Goal: Task Accomplishment & Management: Manage account settings

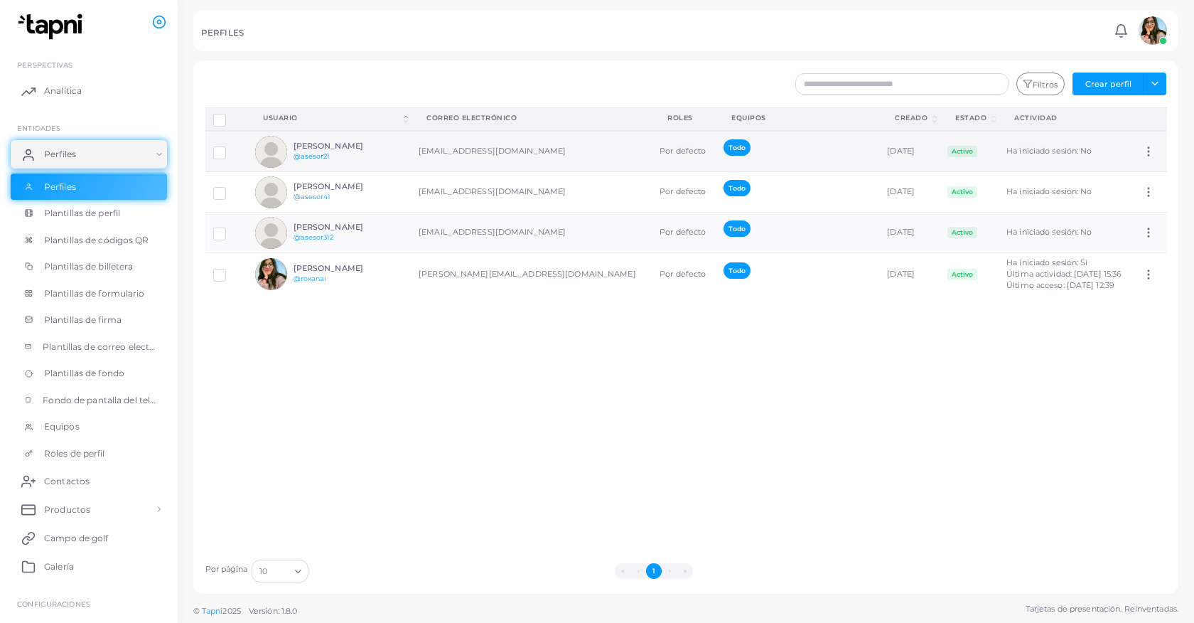
click at [308, 157] on font "@asesor21" at bounding box center [312, 156] width 36 height 8
click at [370, 216] on td "[PERSON_NAME] @asesor312" at bounding box center [328, 233] width 163 height 41
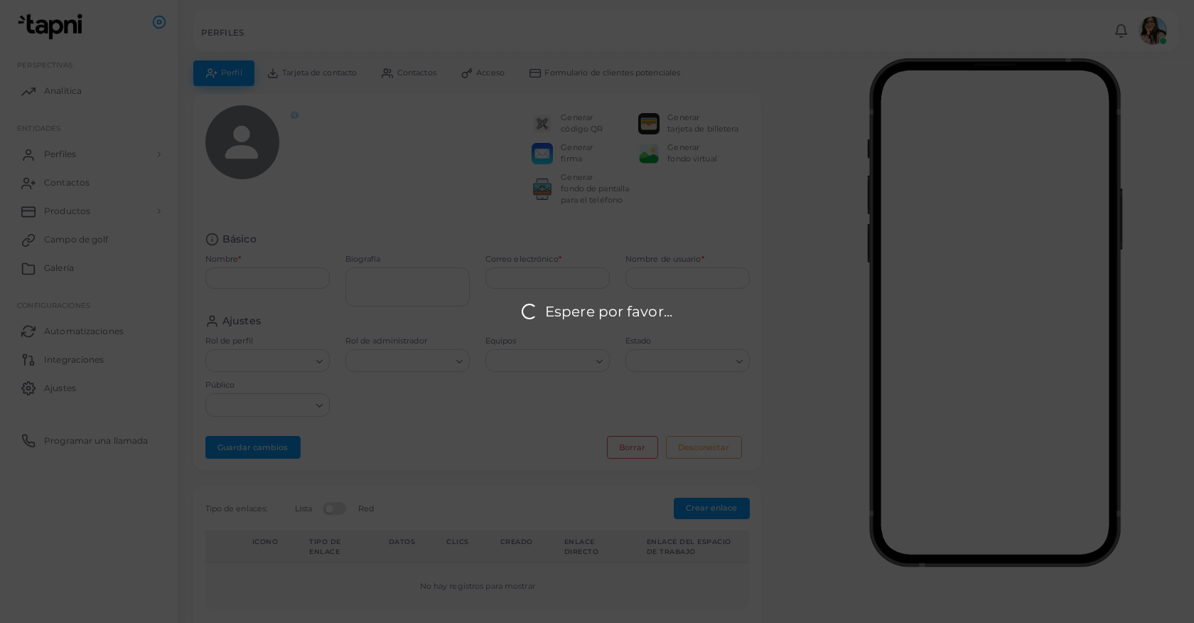
type input "**********"
type textarea "**********"
type input "**********"
type input "*********"
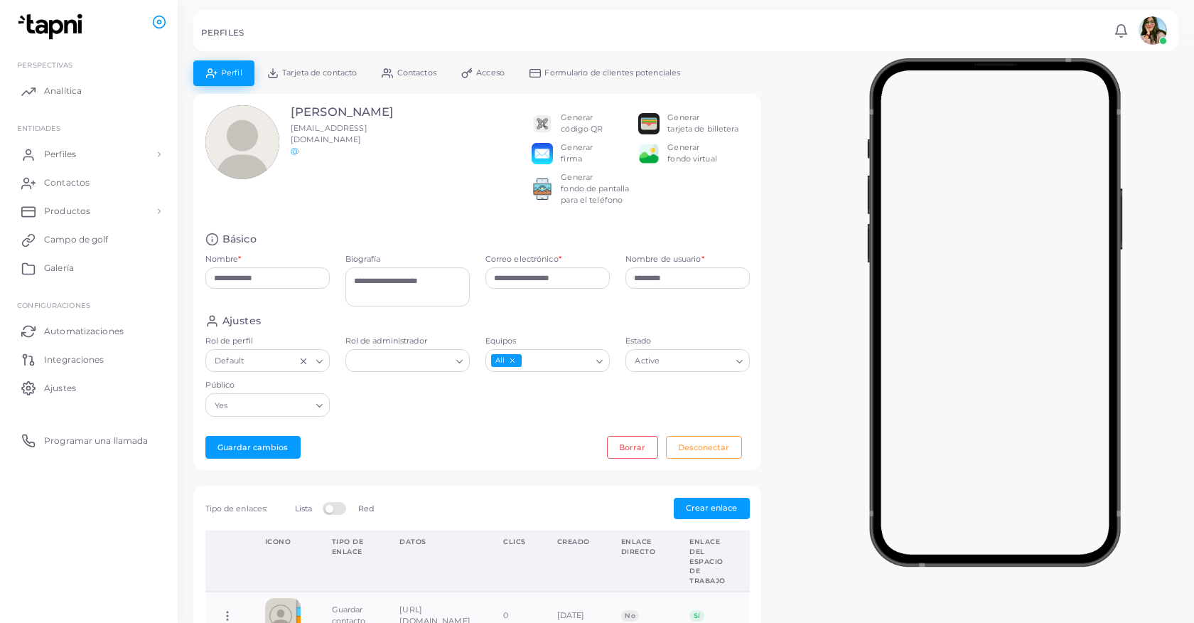
click at [313, 73] on font "Tarjeta de contacto" at bounding box center [319, 73] width 75 height 10
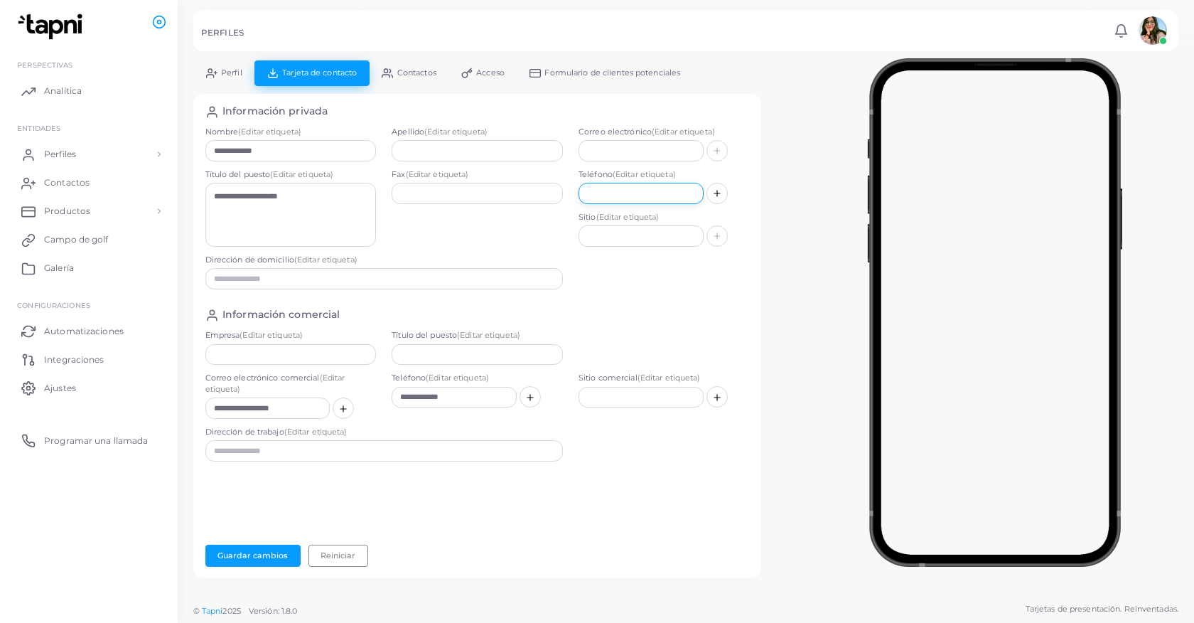
click at [644, 198] on input "text" at bounding box center [641, 193] width 125 height 21
click at [284, 353] on input "text" at bounding box center [290, 354] width 171 height 21
click at [611, 319] on div "Información comercial" at bounding box center [477, 316] width 544 height 14
click at [229, 75] on font "Perfil" at bounding box center [231, 73] width 21 height 10
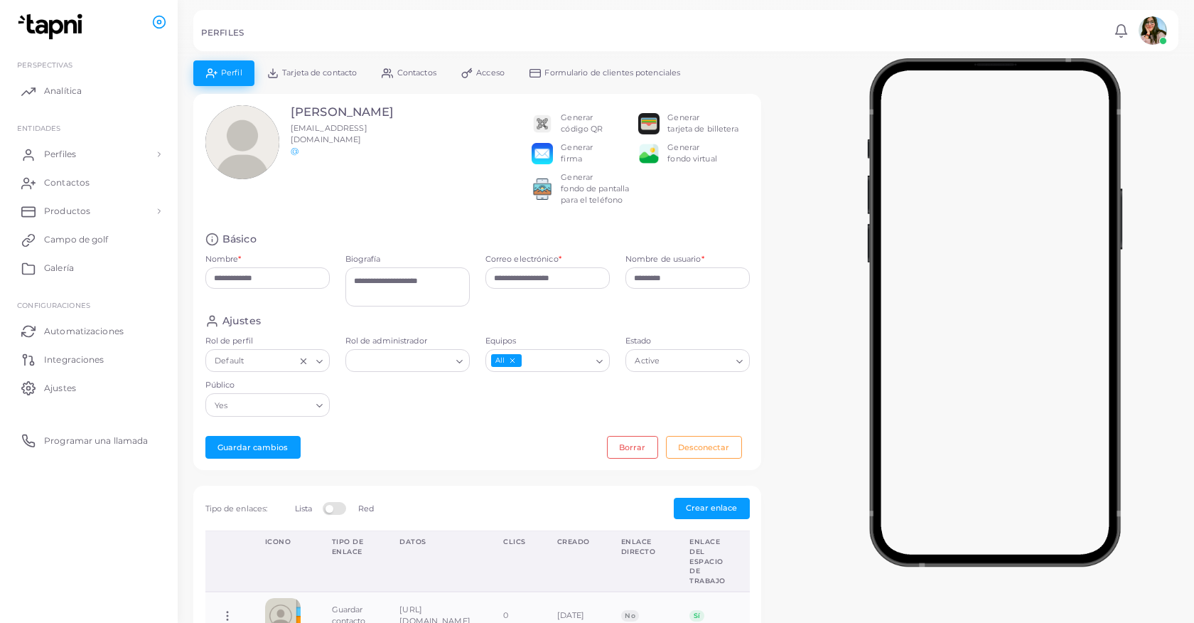
click at [321, 71] on font "Tarjeta de contacto" at bounding box center [319, 73] width 75 height 10
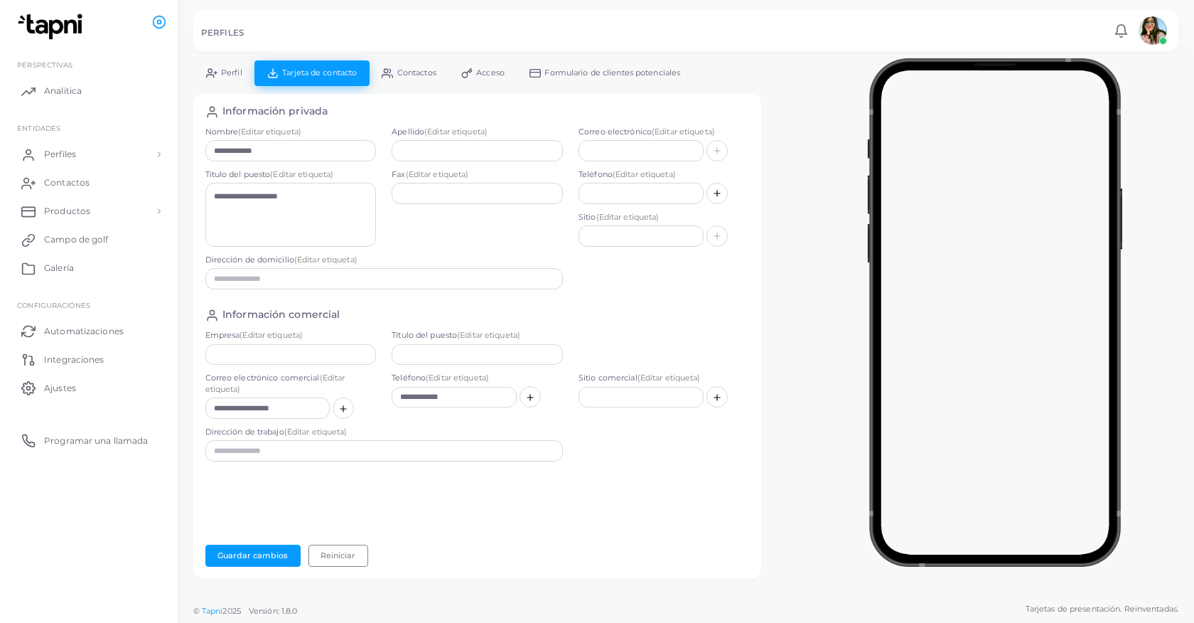
click at [230, 70] on font "Perfil" at bounding box center [231, 73] width 21 height 10
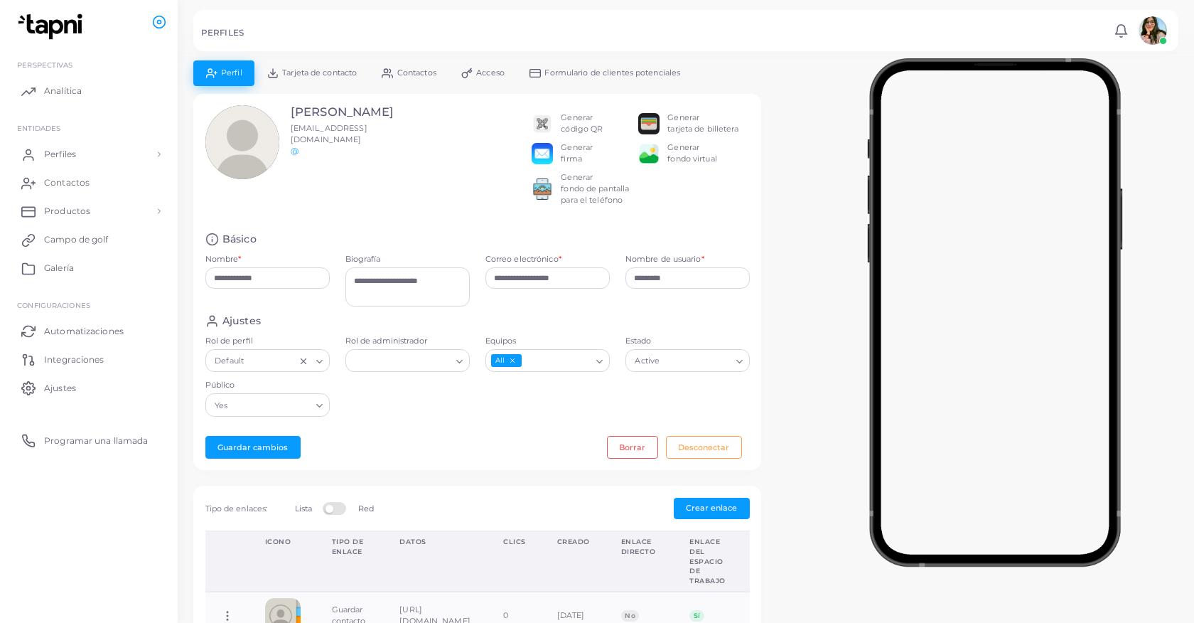
click at [306, 70] on font "Tarjeta de contacto" at bounding box center [319, 73] width 75 height 10
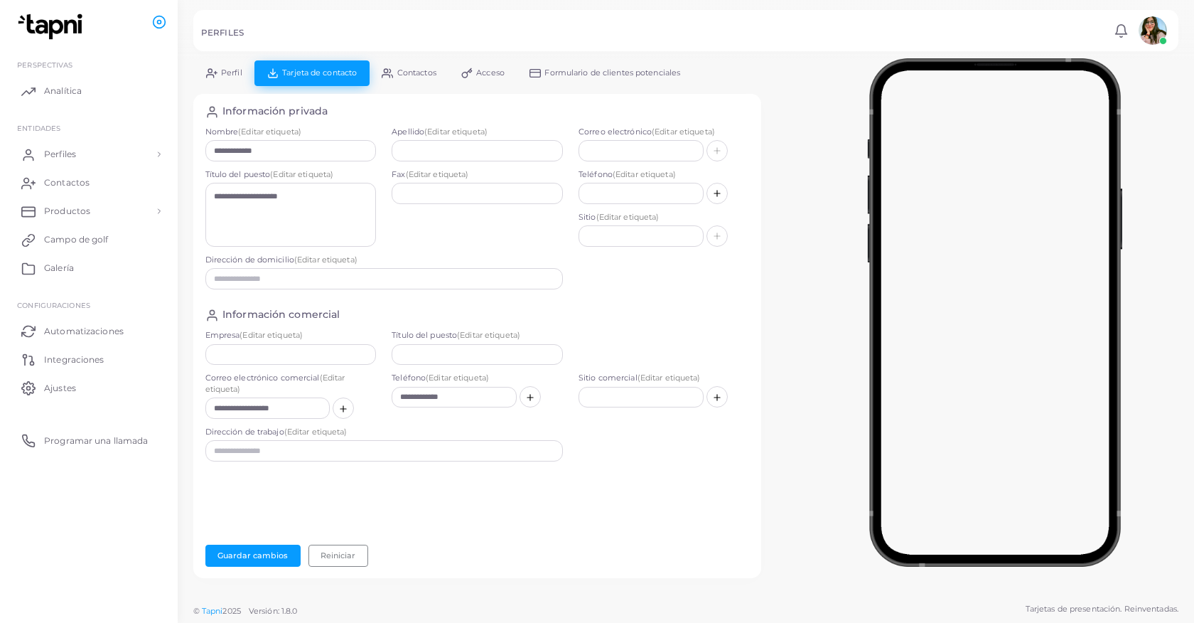
click at [232, 75] on font "Perfil" at bounding box center [231, 73] width 21 height 10
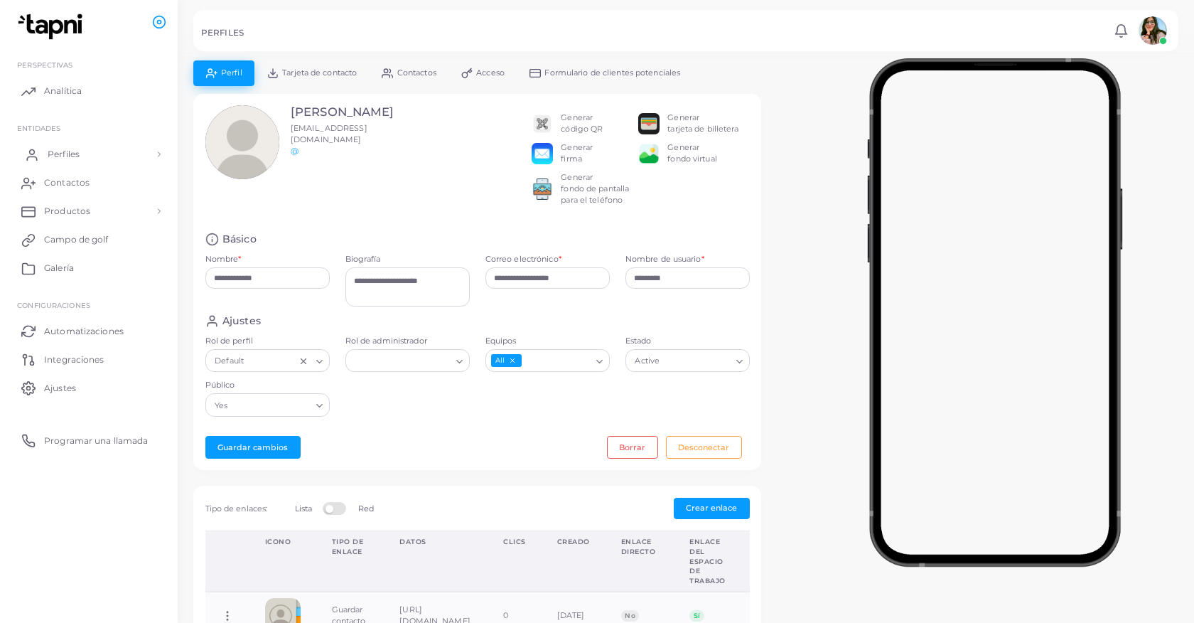
click at [78, 151] on font "Perfiles" at bounding box center [64, 154] width 32 height 11
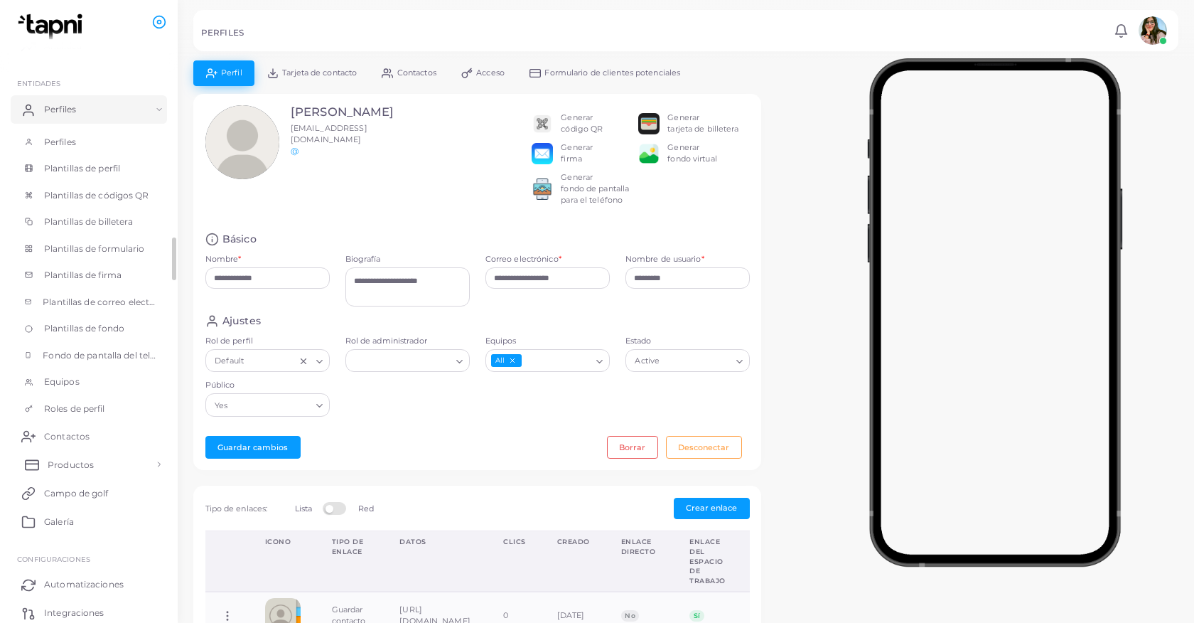
scroll to position [47, 0]
click at [72, 461] on font "Productos" at bounding box center [71, 462] width 46 height 11
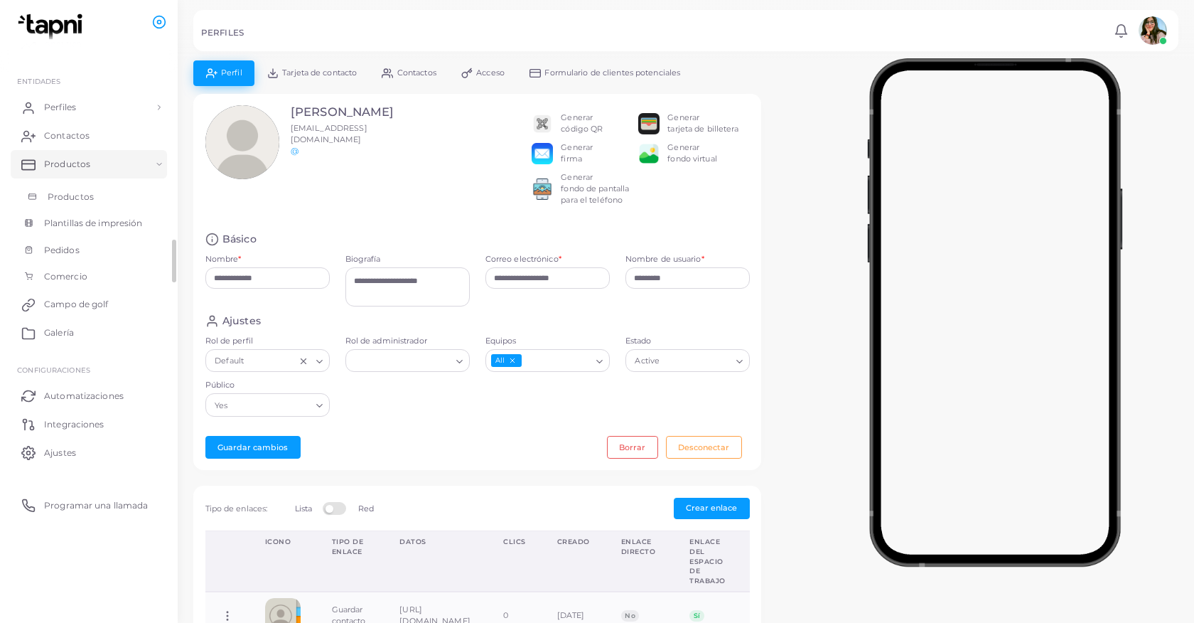
click at [112, 200] on link "Productos" at bounding box center [89, 196] width 156 height 27
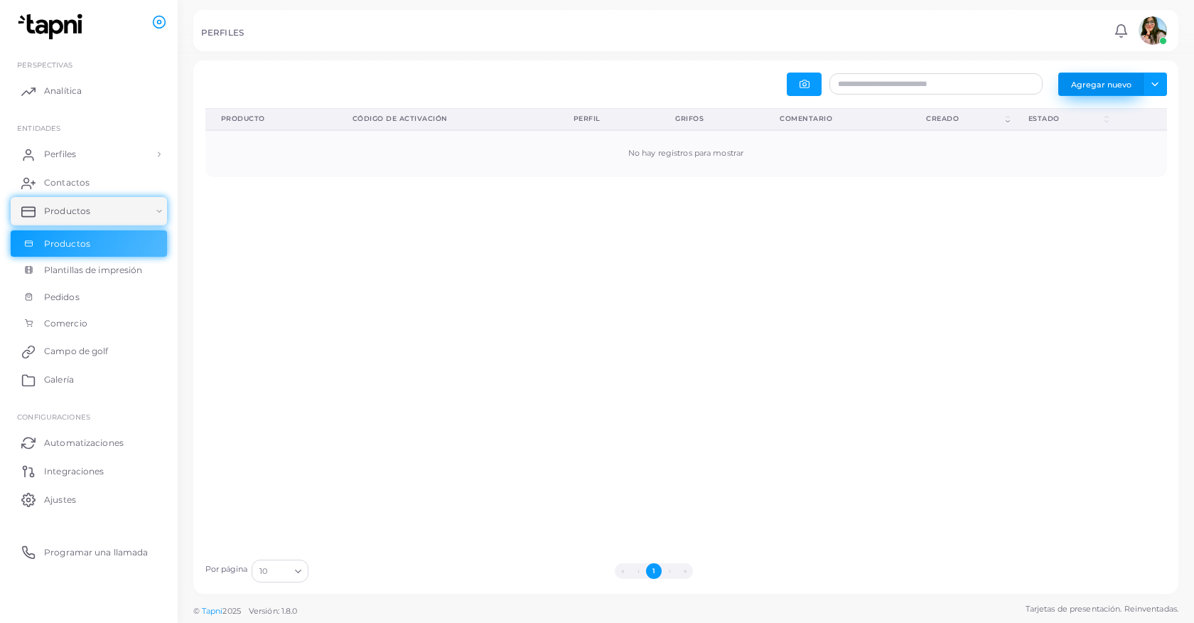
click at [1077, 86] on font "Agregar nuevo" at bounding box center [1101, 84] width 60 height 10
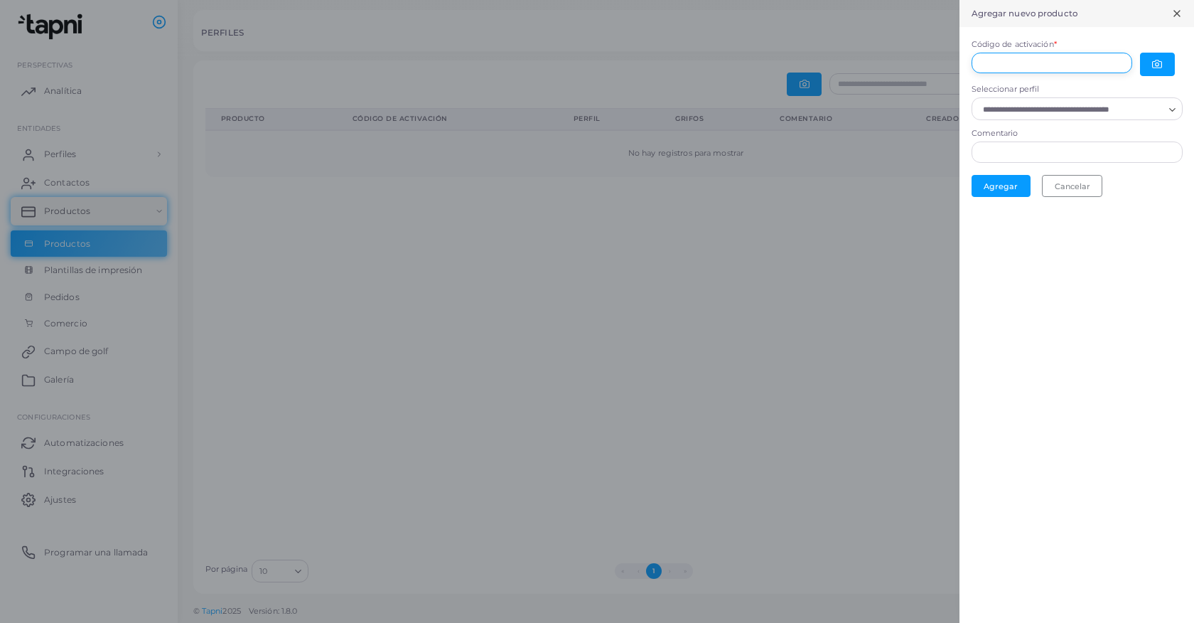
click at [989, 62] on input "Código de activación *" at bounding box center [1052, 63] width 161 height 21
click at [1159, 65] on icon "button" at bounding box center [1157, 64] width 10 height 10
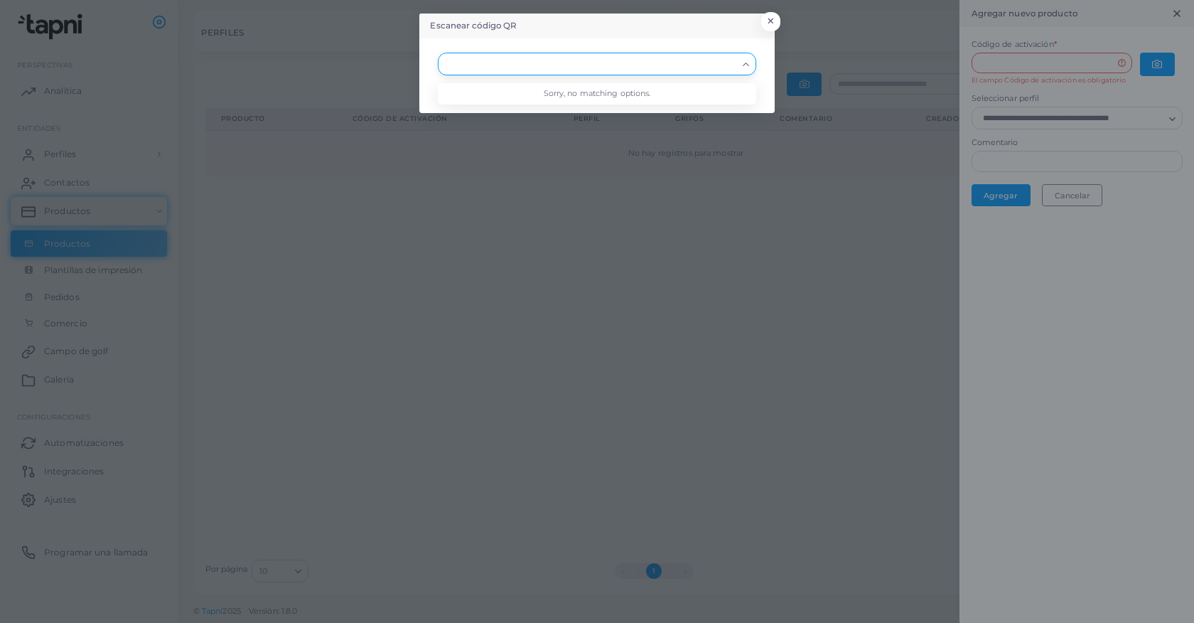
click at [739, 64] on div "Cargando..." at bounding box center [747, 62] width 17 height 18
click at [741, 60] on icon "Buscar opción" at bounding box center [746, 64] width 11 height 11
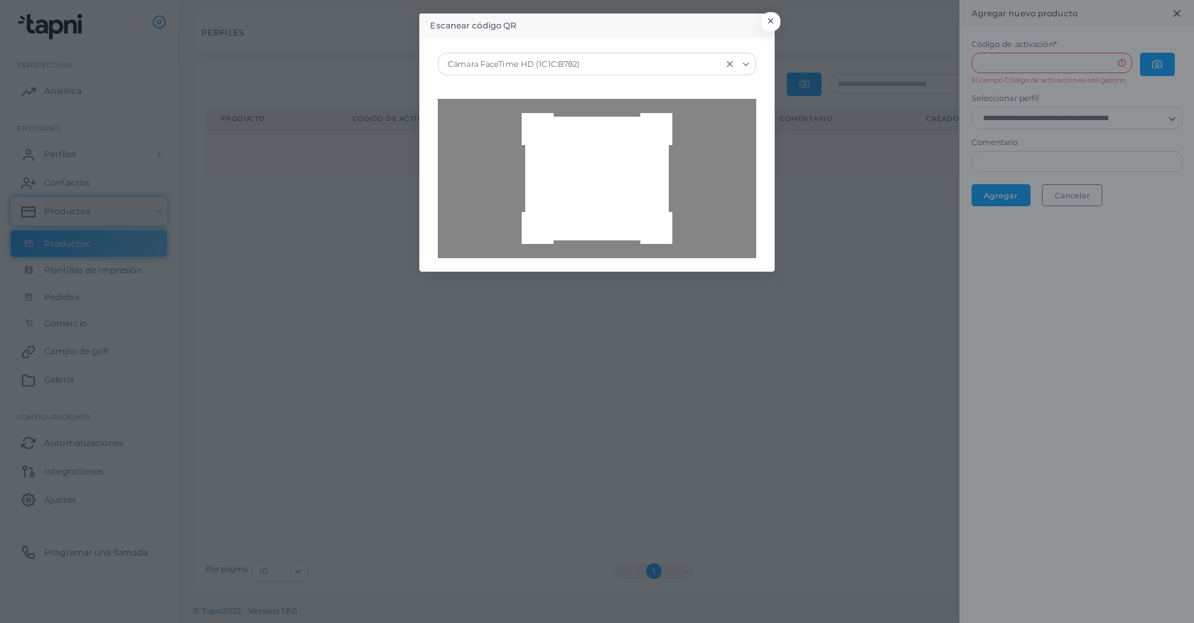
type input "**********"
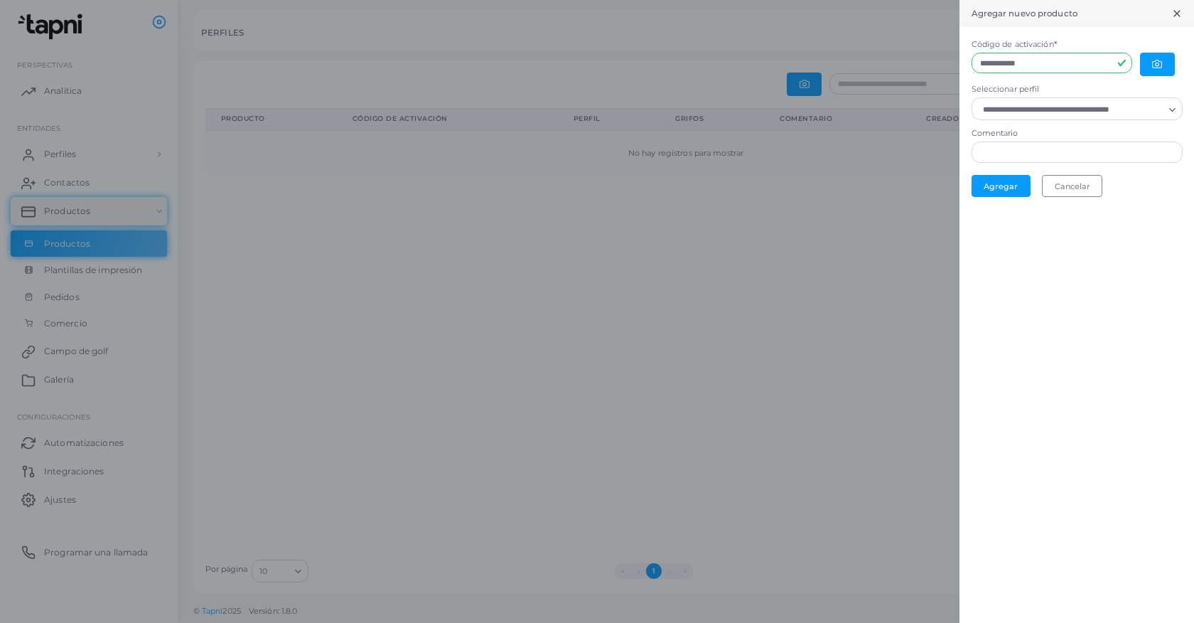
click at [1120, 114] on input "Seleccionar perfil" at bounding box center [1071, 110] width 186 height 16
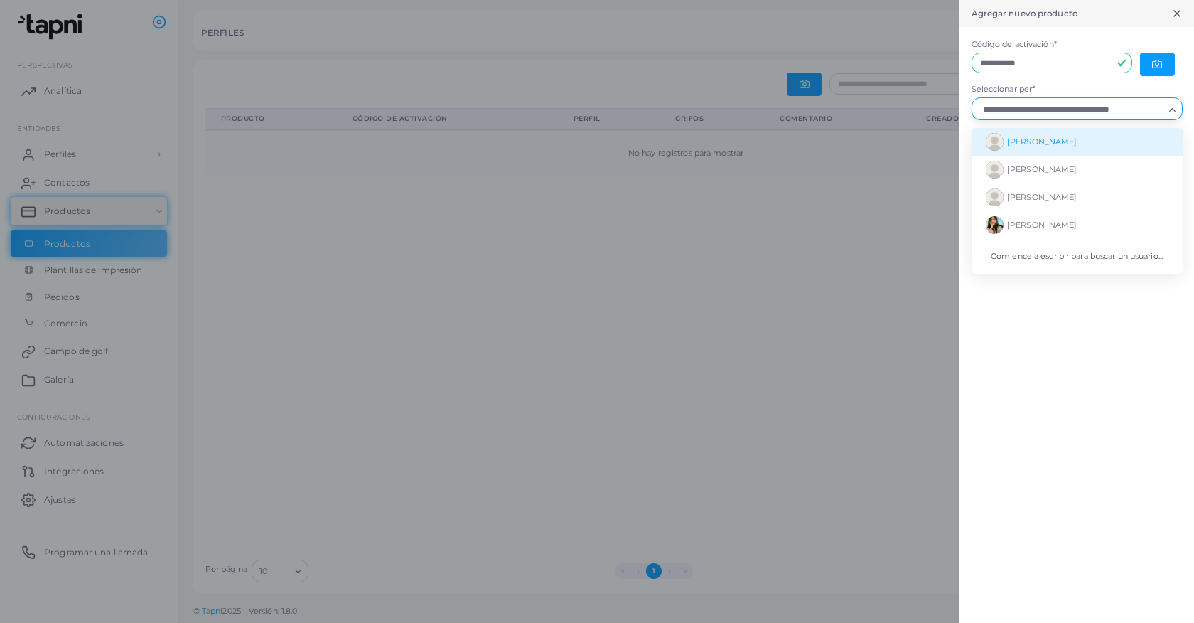
click at [1073, 112] on input "Seleccionar perfil" at bounding box center [1071, 110] width 186 height 16
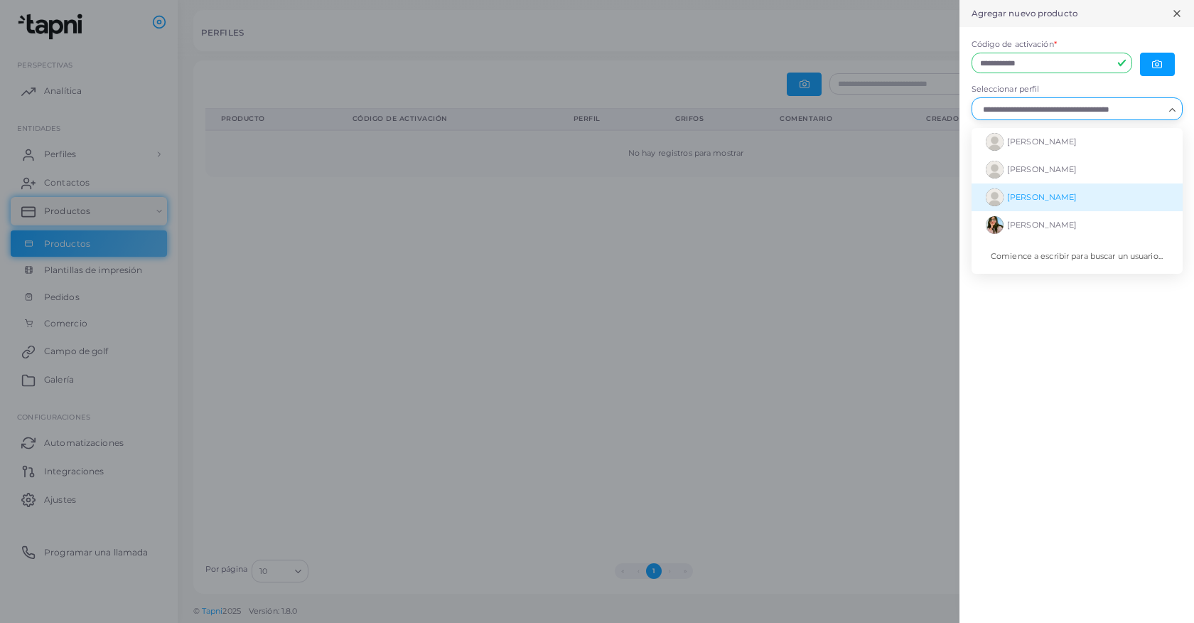
click at [1046, 195] on font "[PERSON_NAME]" at bounding box center [1042, 197] width 70 height 10
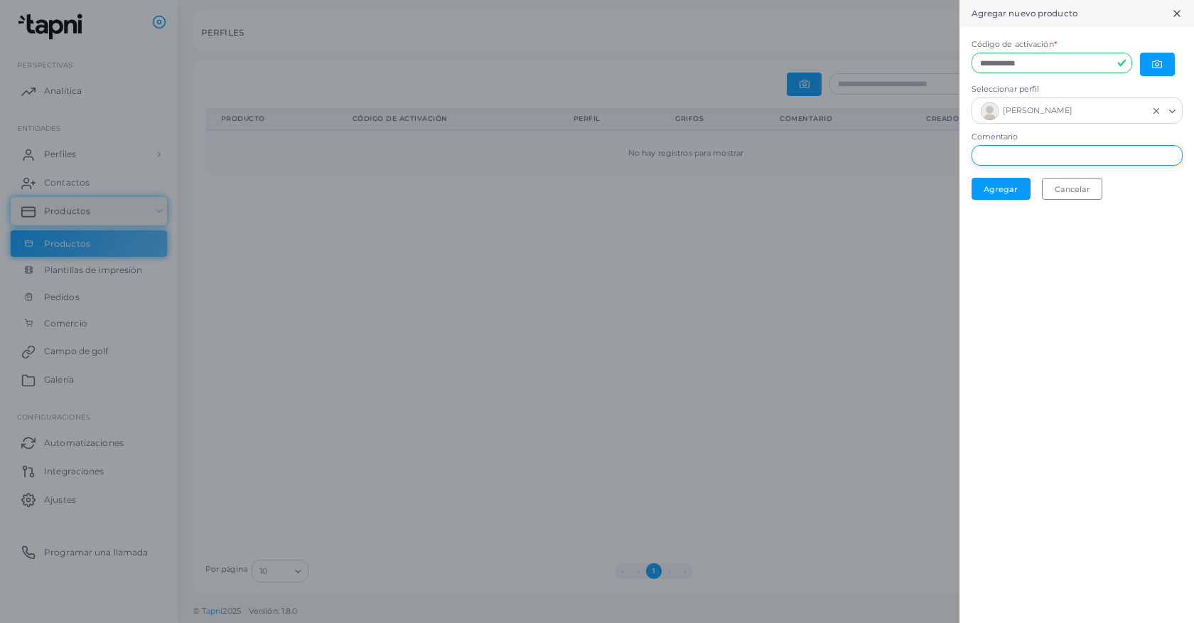
click at [1034, 163] on input "Comentario" at bounding box center [1077, 155] width 211 height 21
click at [1002, 193] on font "Agregar" at bounding box center [1001, 188] width 34 height 10
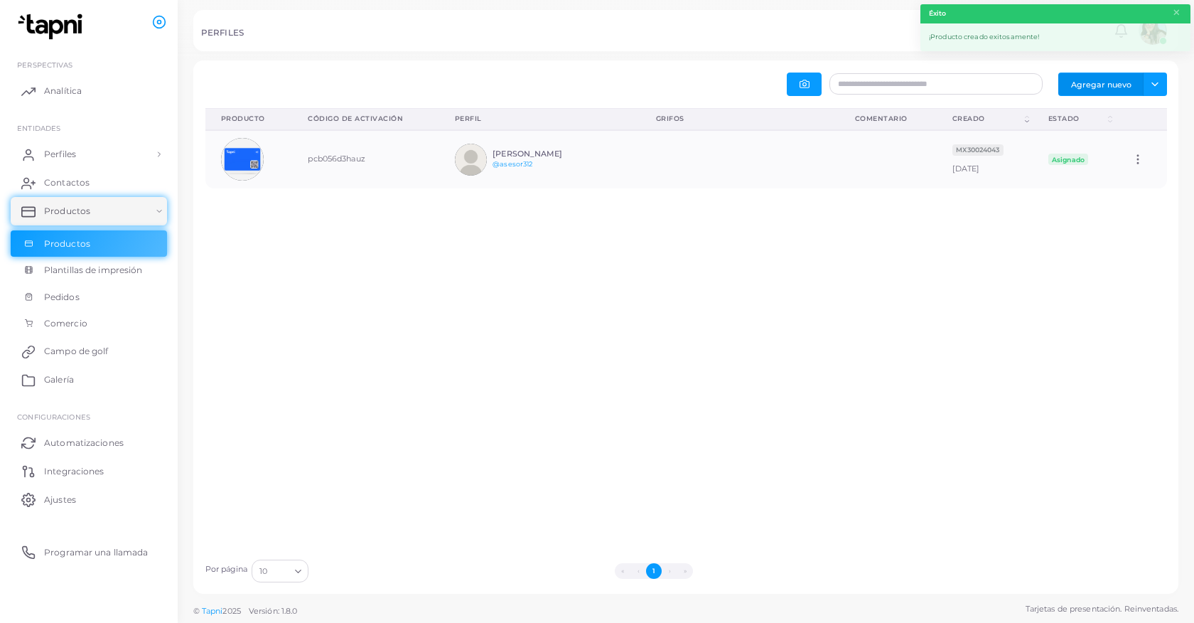
scroll to position [57, 199]
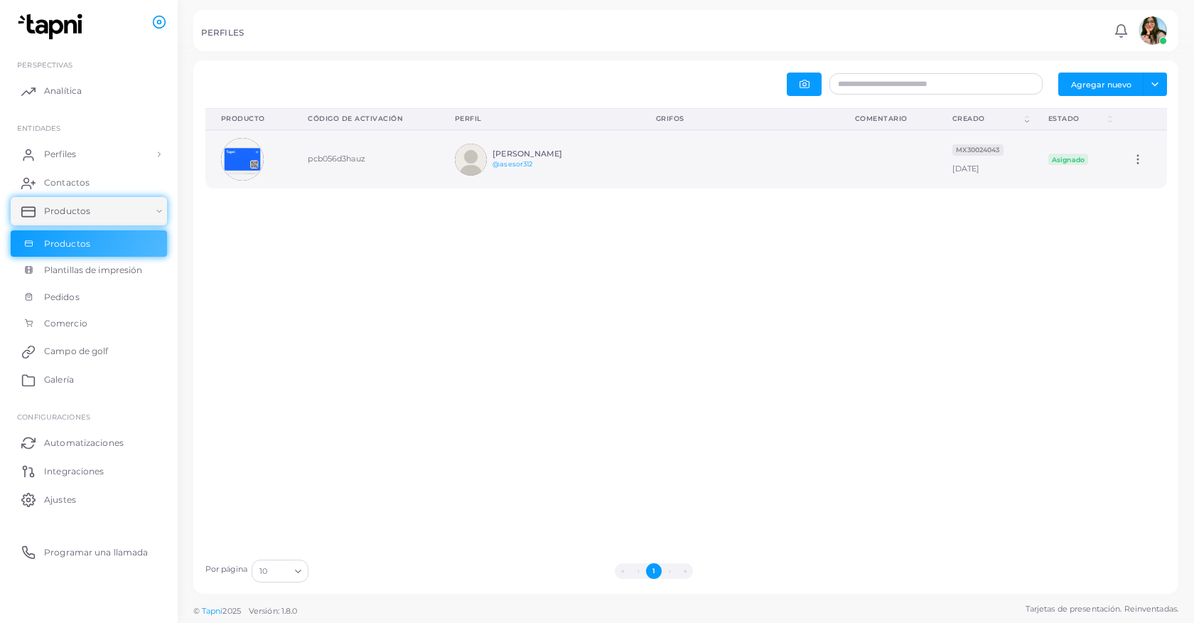
click at [1144, 163] on icon at bounding box center [1138, 159] width 13 height 13
click at [1139, 179] on font "Editar" at bounding box center [1139, 180] width 23 height 10
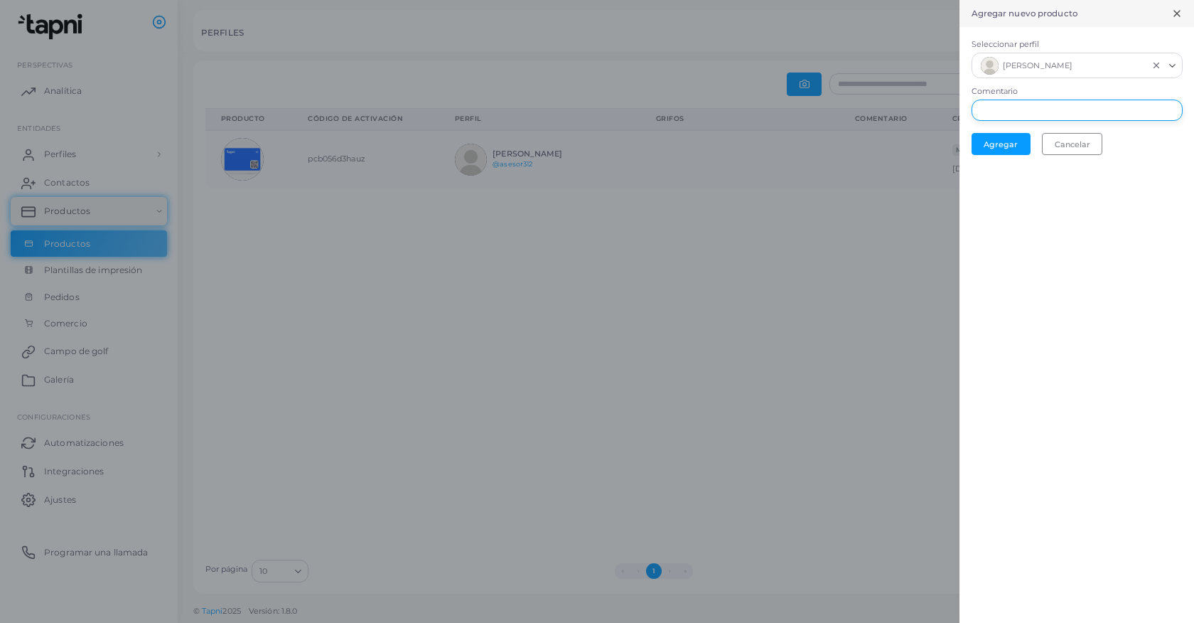
click at [1058, 104] on input "Comentario" at bounding box center [1077, 110] width 211 height 21
type input "*********"
click at [987, 146] on font "Agregar" at bounding box center [1001, 144] width 34 height 10
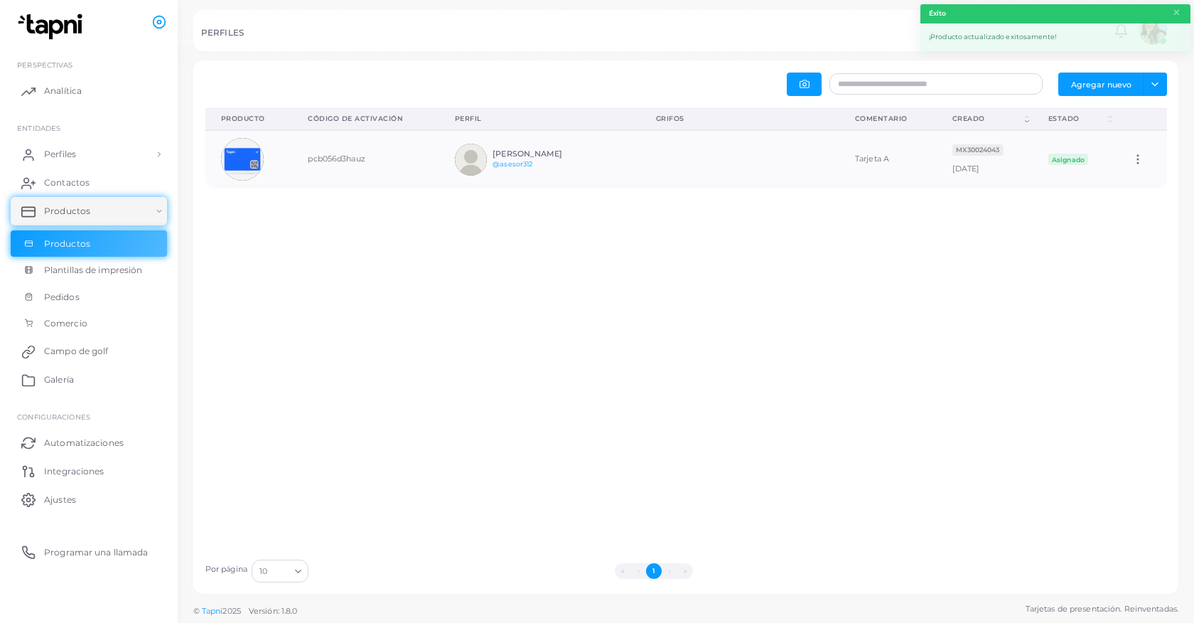
scroll to position [57, 199]
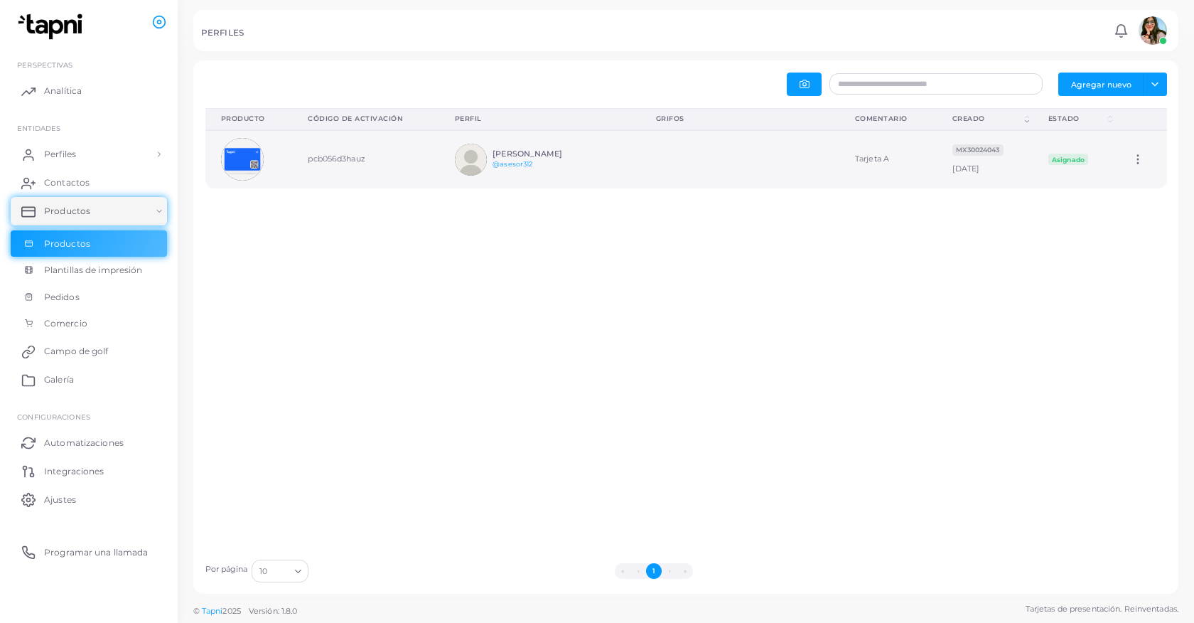
click at [1143, 164] on icon at bounding box center [1138, 159] width 13 height 13
click at [1150, 184] on font "Editar" at bounding box center [1139, 181] width 23 height 10
type input "*********"
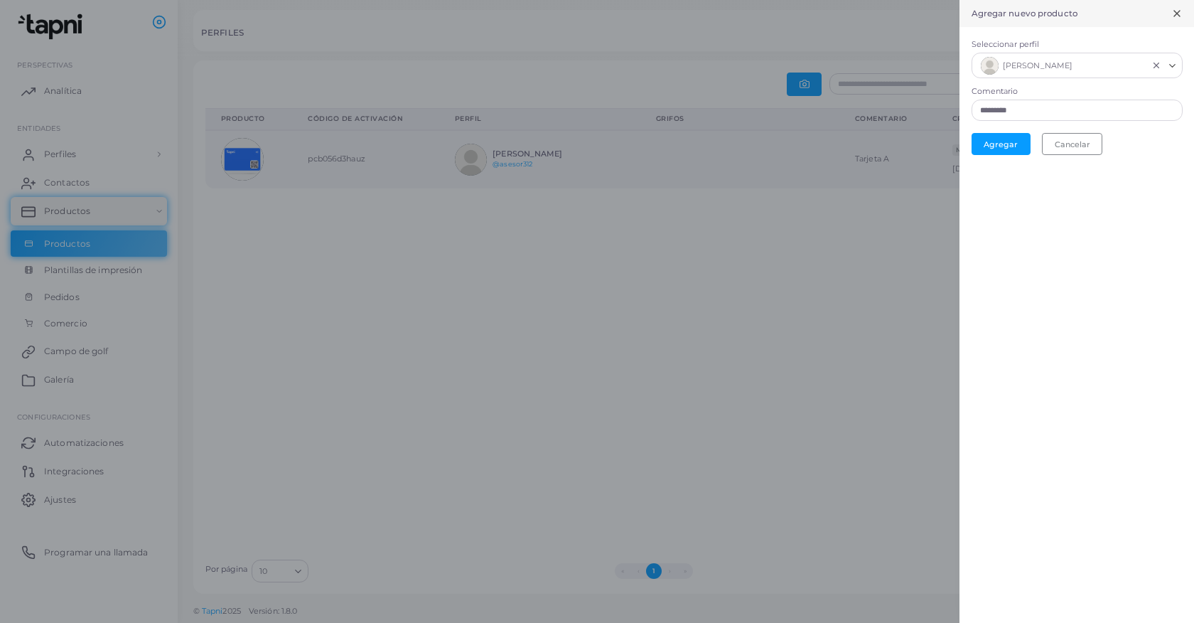
scroll to position [1, 1]
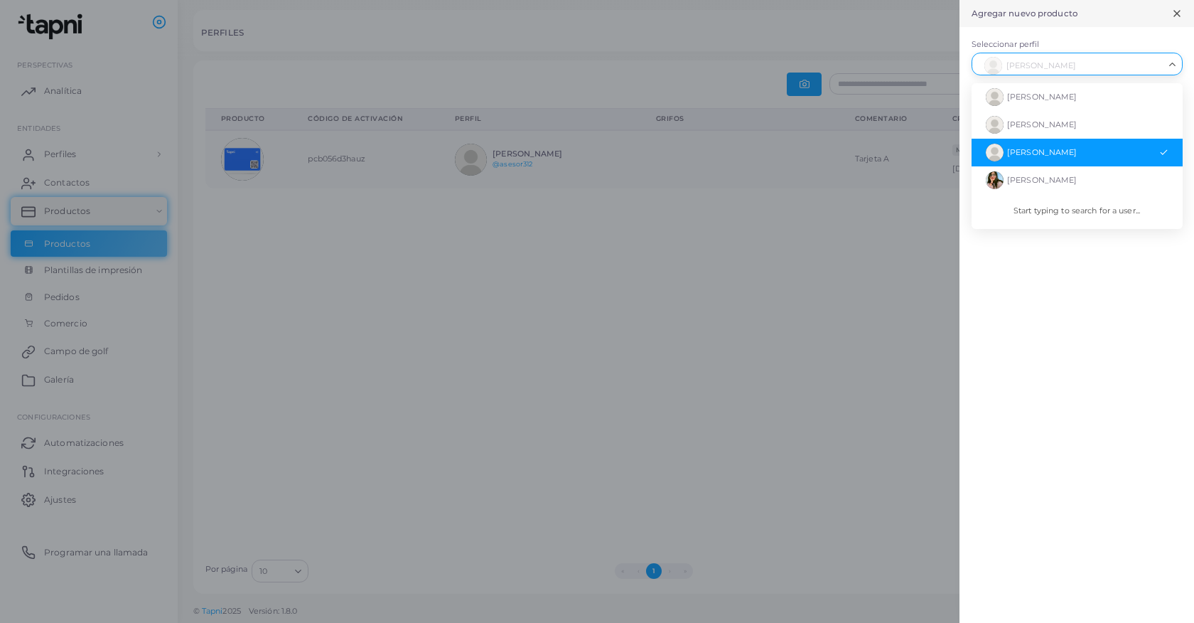
click at [1110, 69] on input "Seleccionar perfil" at bounding box center [1071, 64] width 186 height 16
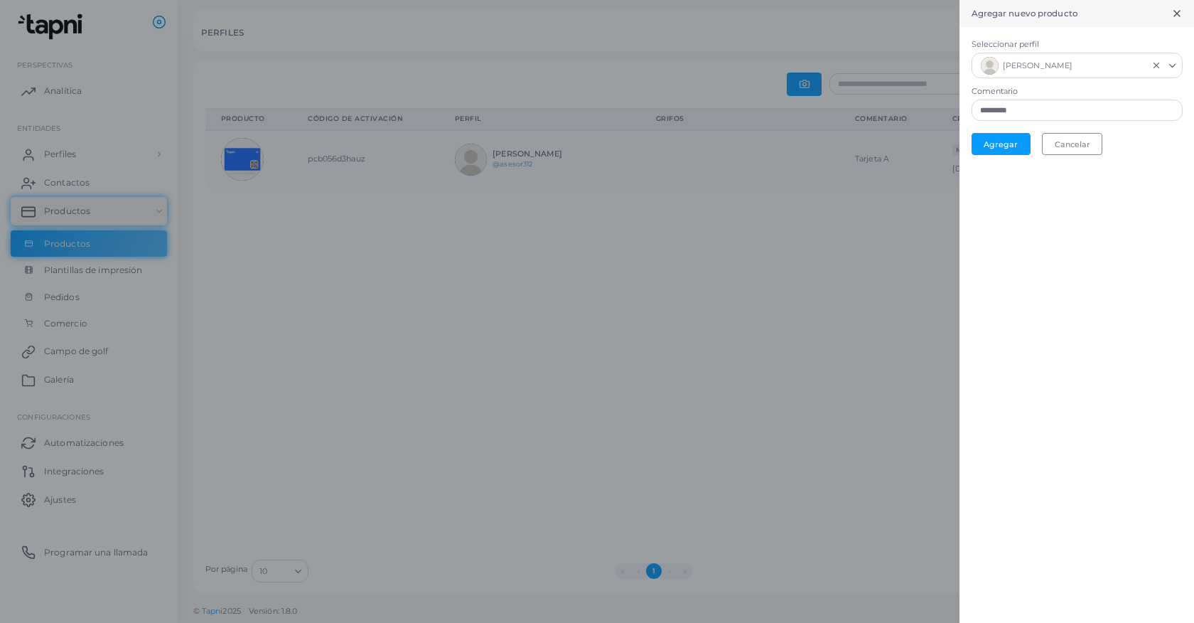
click at [1026, 331] on div "Agregar nuevo producto Seleccionar perfil [PERSON_NAME]... [PERSON_NAME] [PERSO…" at bounding box center [1077, 311] width 235 height 623
click at [886, 286] on div at bounding box center [597, 311] width 1194 height 623
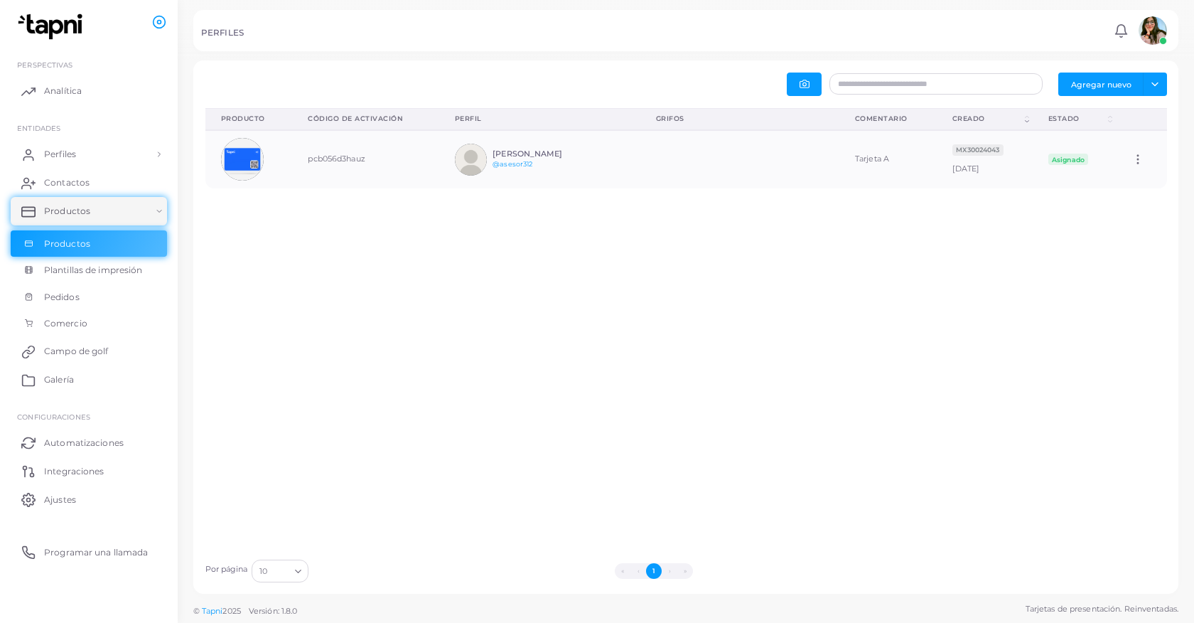
click at [797, 293] on div "Producto (Haga clic para borrar la clasificación) Código de activación (Haga cl…" at bounding box center [686, 330] width 977 height 444
click at [1051, 285] on div "Producto (Haga clic para borrar la clasificación) Código de activación (Haga cl…" at bounding box center [686, 330] width 977 height 444
click at [156, 152] on link "Perfiles" at bounding box center [89, 154] width 156 height 28
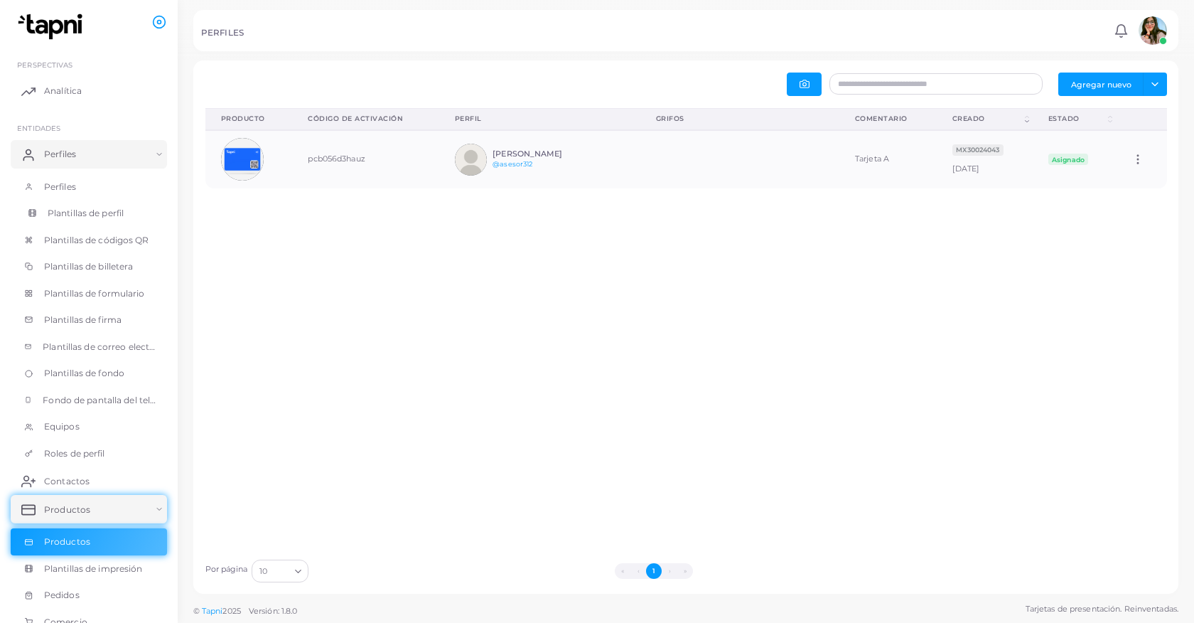
click at [102, 215] on font "Plantillas de perfil" at bounding box center [86, 213] width 76 height 11
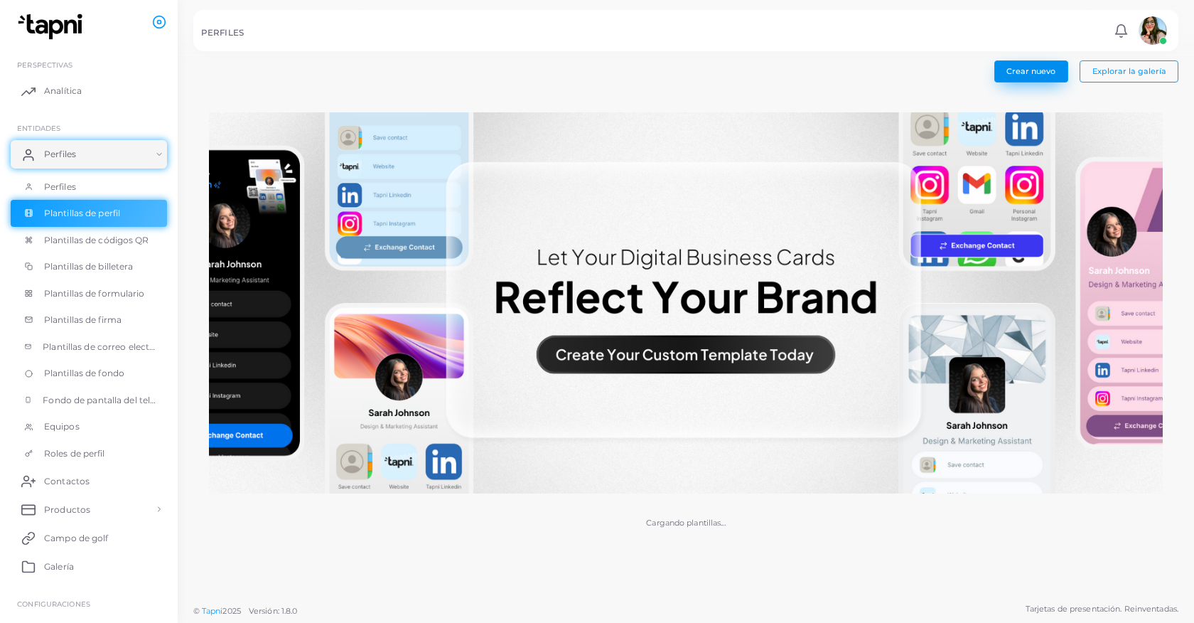
click at [1031, 70] on font "Crear nuevo" at bounding box center [1031, 71] width 49 height 10
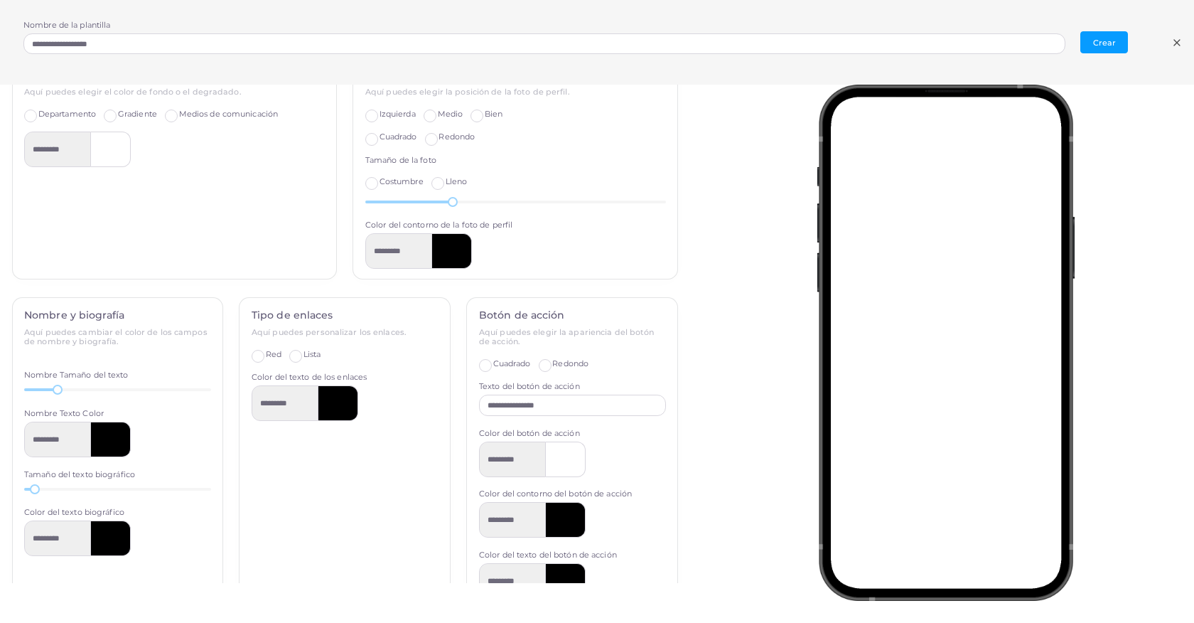
scroll to position [350, 0]
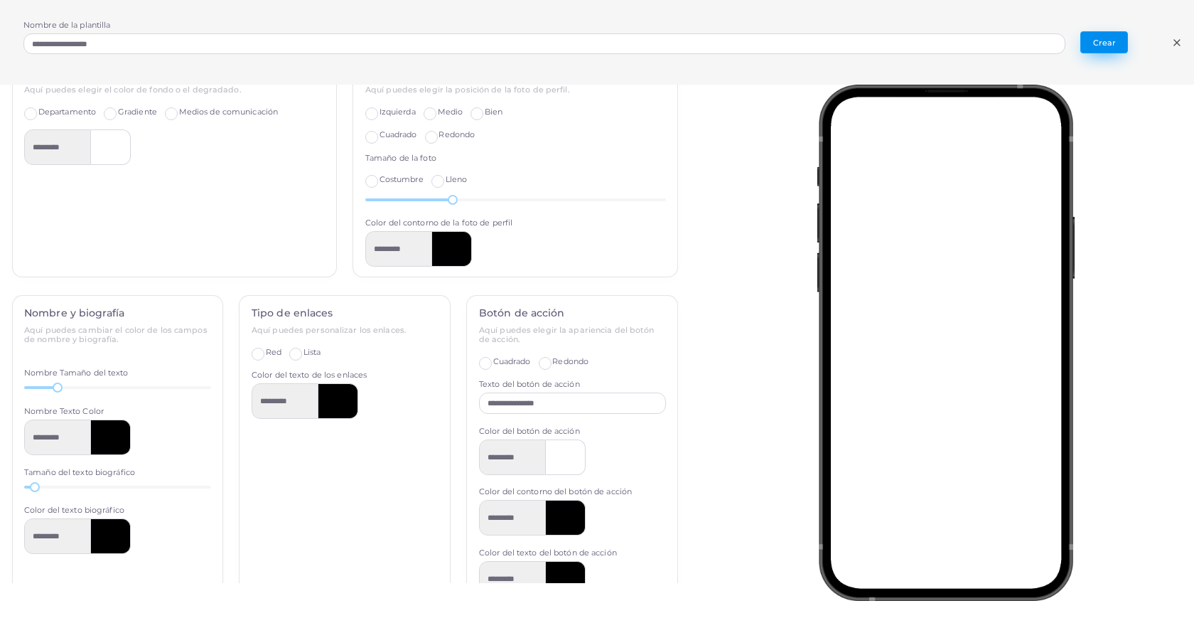
click at [1109, 39] on font "Crear" at bounding box center [1104, 43] width 23 height 10
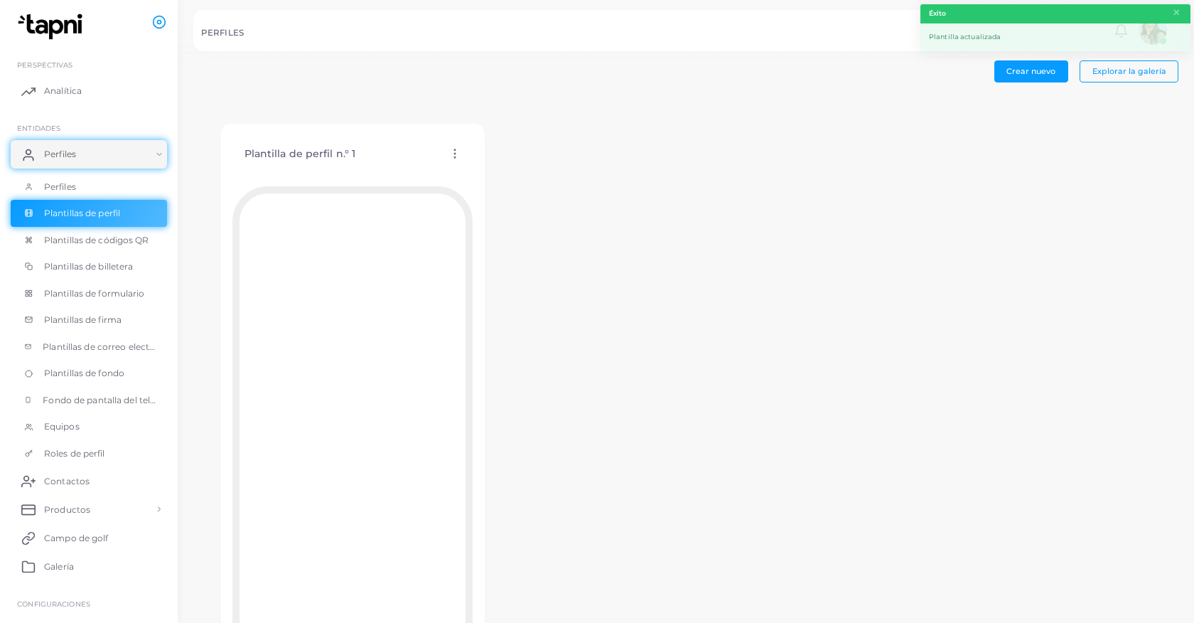
click at [453, 152] on icon at bounding box center [455, 153] width 13 height 13
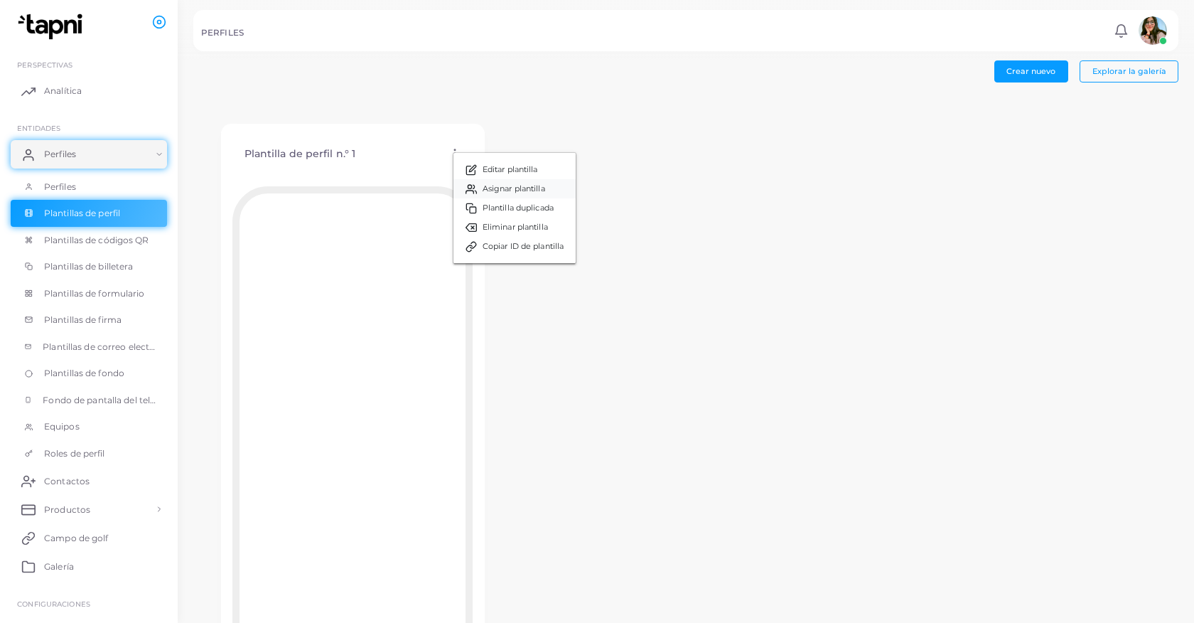
click at [490, 183] on font "Asignar plantilla" at bounding box center [514, 188] width 63 height 10
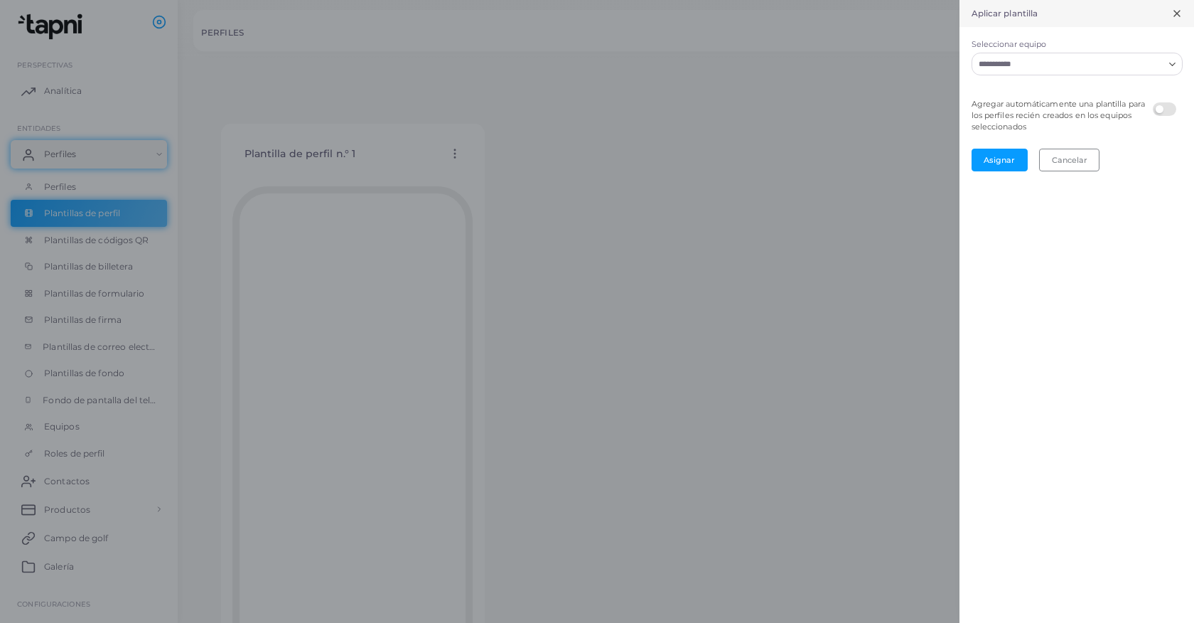
click at [1128, 66] on input "Seleccionar equipo" at bounding box center [1069, 64] width 190 height 16
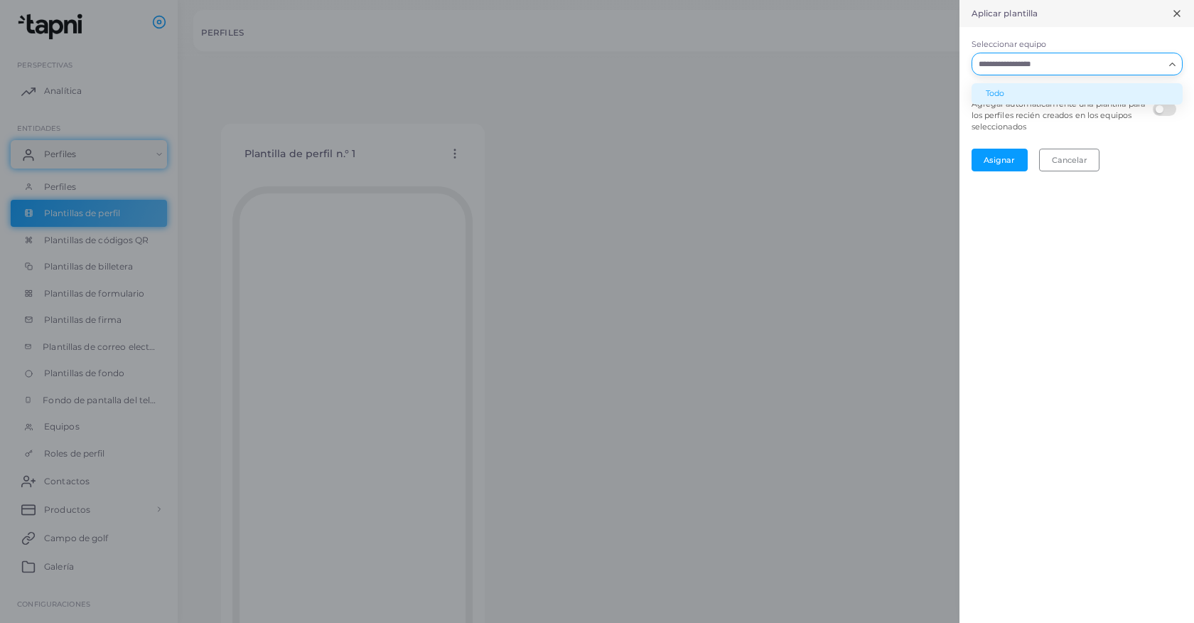
click at [1111, 92] on li "Todo" at bounding box center [1077, 93] width 211 height 21
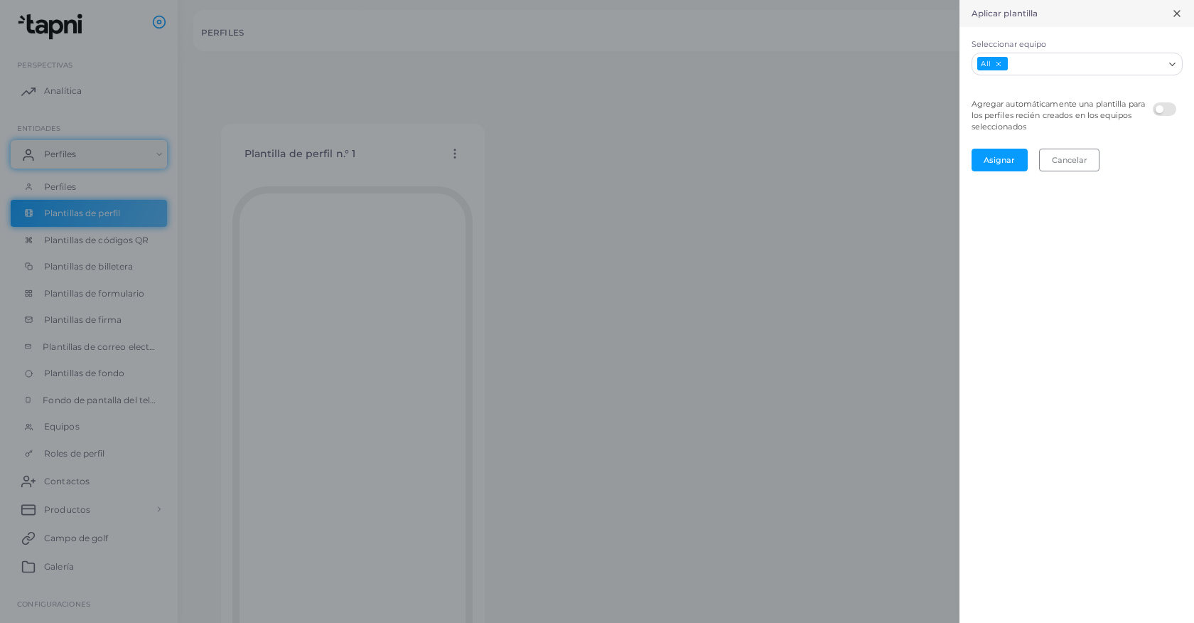
click at [1174, 102] on label at bounding box center [1167, 102] width 28 height 0
click at [1006, 155] on font "Asignar" at bounding box center [999, 160] width 31 height 10
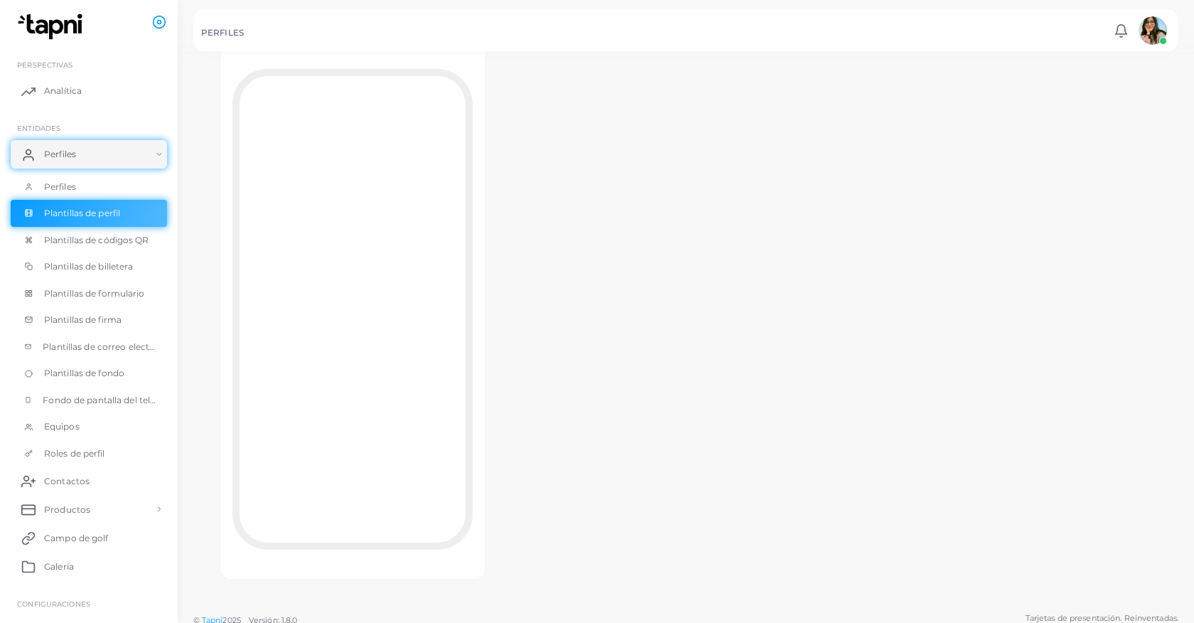
scroll to position [127, 0]
click at [89, 267] on font "Plantillas de billetera" at bounding box center [93, 266] width 90 height 11
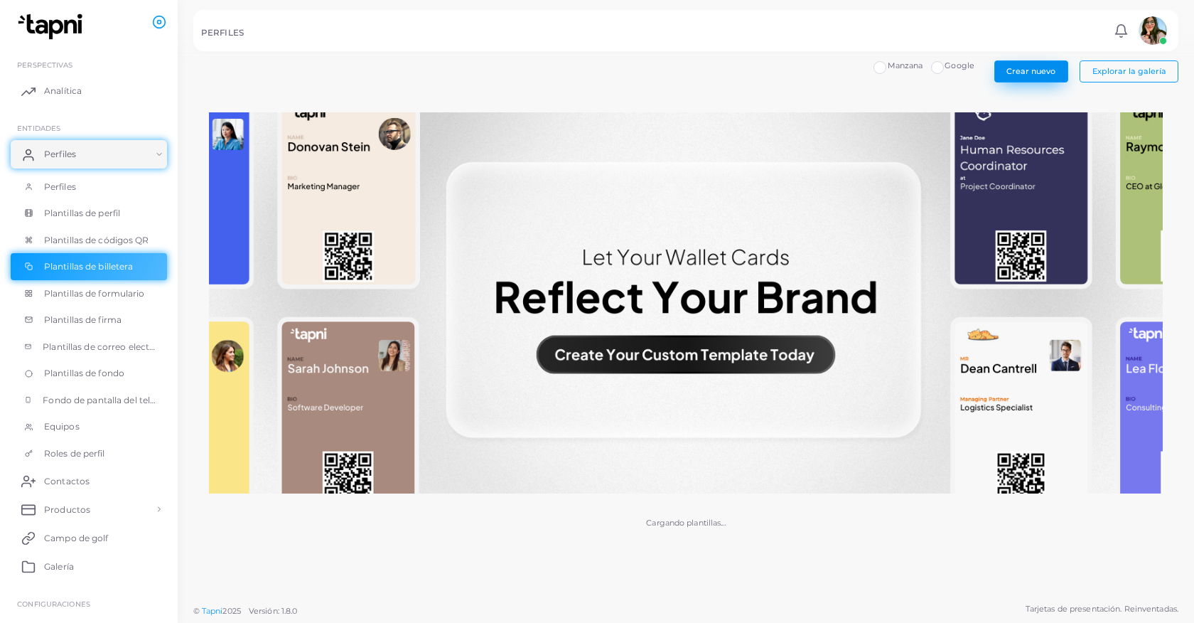
click at [1033, 71] on font "Crear nuevo" at bounding box center [1031, 71] width 49 height 10
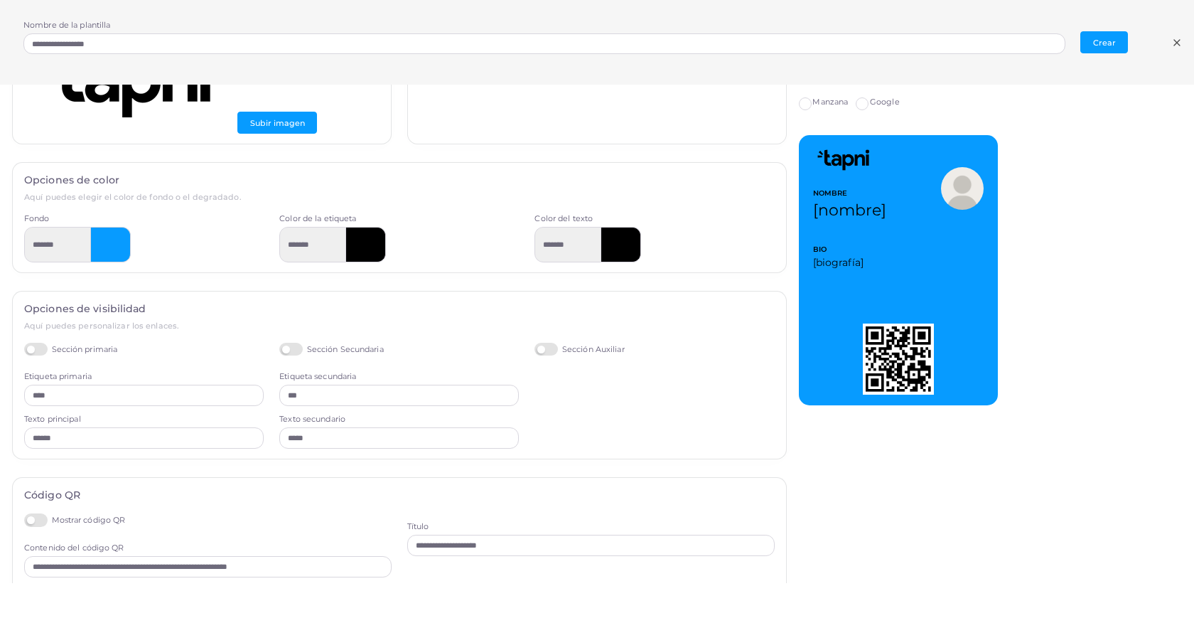
scroll to position [192, 0]
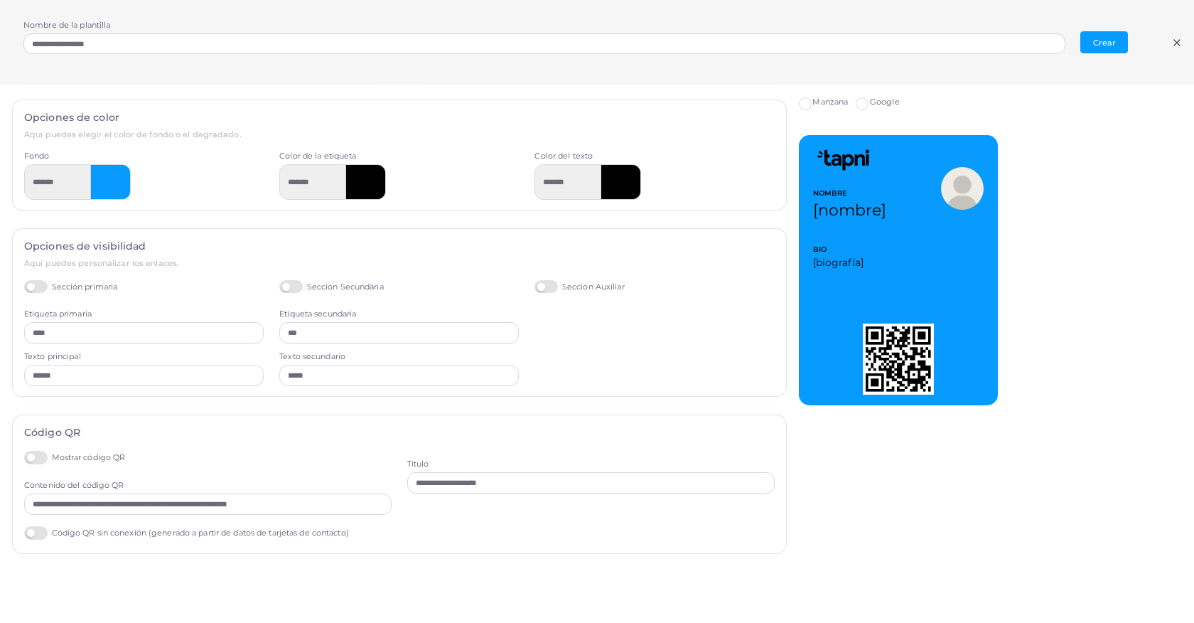
click at [41, 530] on label "Código QR sin conexión (generado a partir de datos de tarjetas de contacto)" at bounding box center [186, 533] width 325 height 14
type input "*********"
click at [1102, 46] on font "Crear" at bounding box center [1104, 43] width 23 height 10
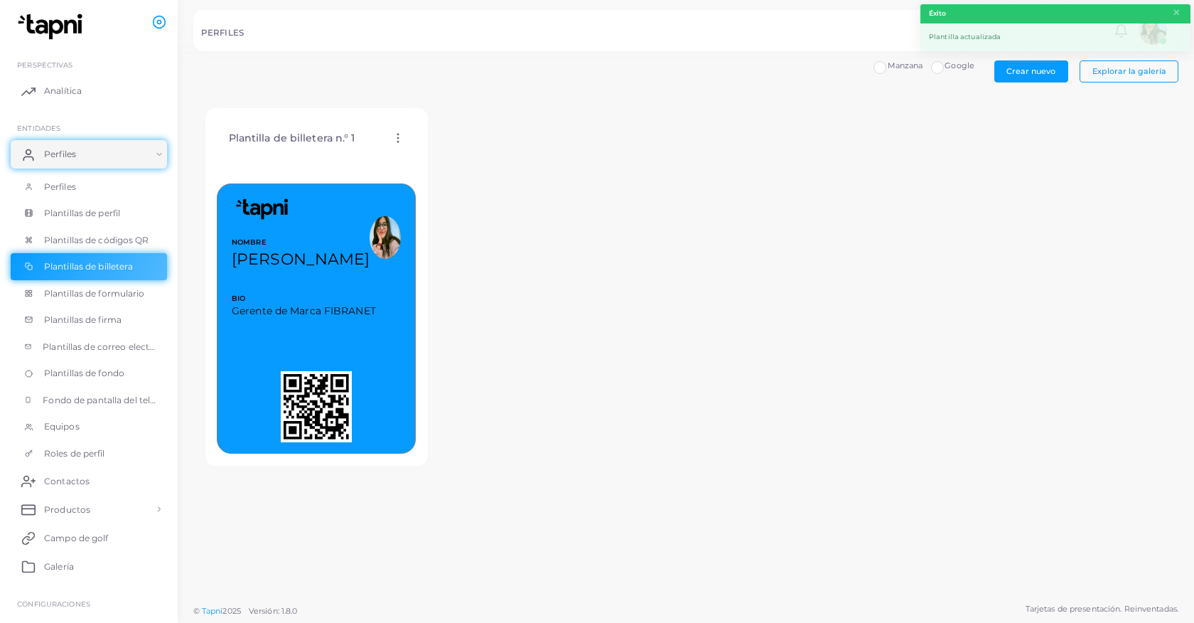
click at [397, 137] on circle at bounding box center [397, 137] width 1 height 1
click at [417, 173] on icon at bounding box center [417, 172] width 1 height 4
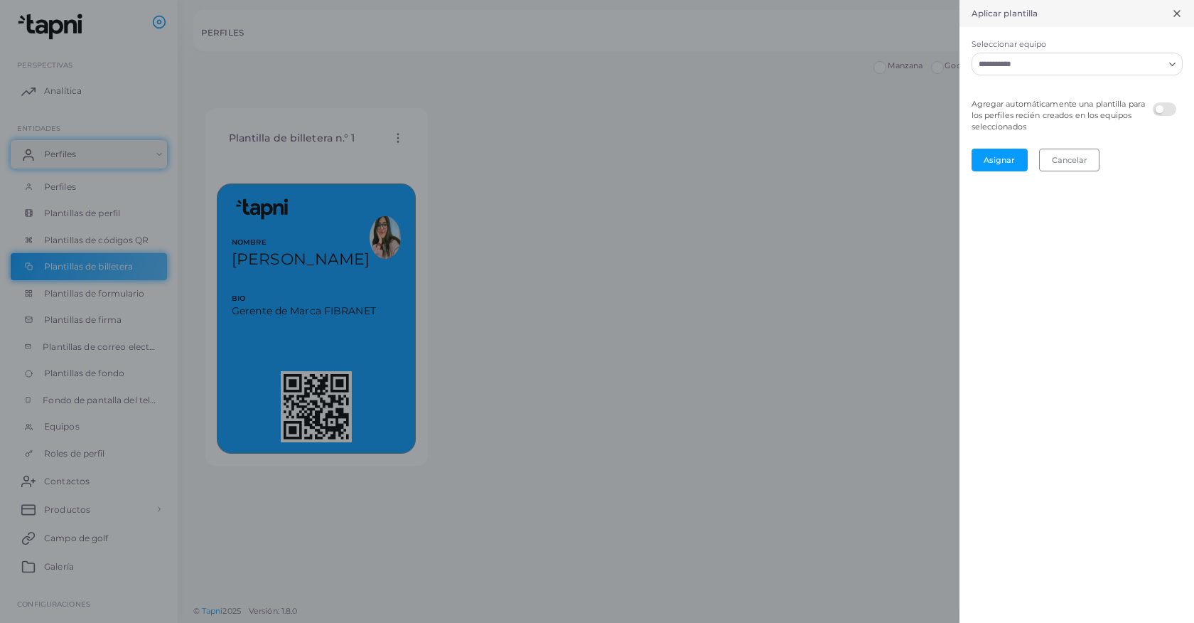
click at [1012, 65] on input "Seleccionar equipo" at bounding box center [1069, 64] width 190 height 16
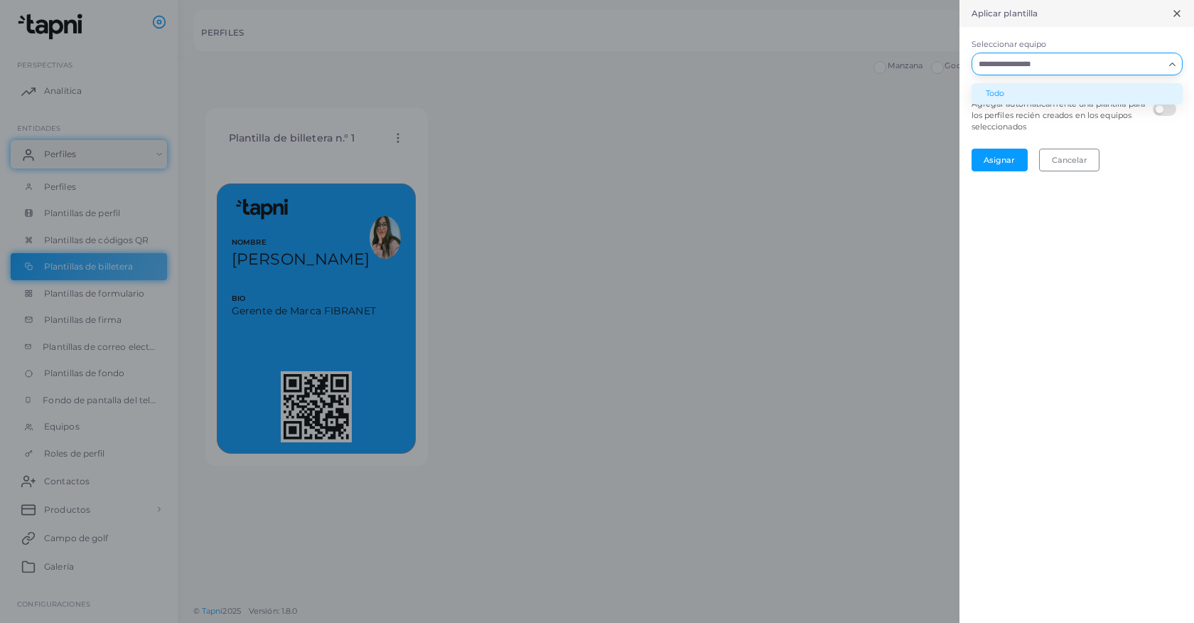
click at [996, 88] on li "Todo" at bounding box center [1077, 93] width 211 height 21
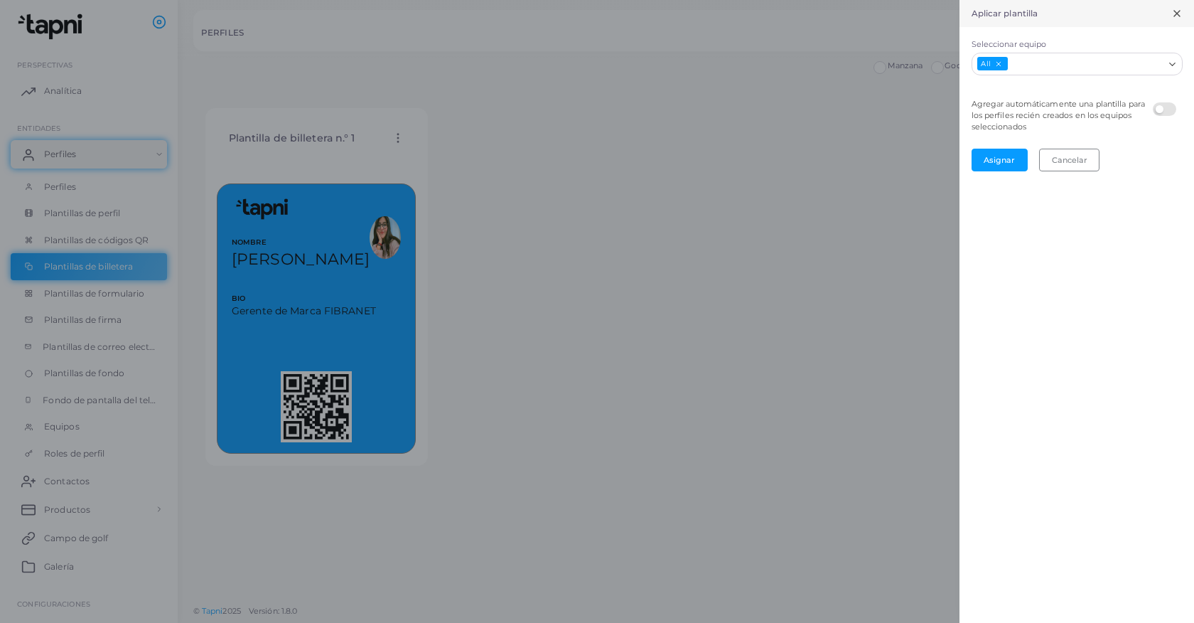
click at [1161, 102] on label at bounding box center [1167, 102] width 28 height 0
click at [999, 167] on button "Asignar" at bounding box center [1000, 160] width 56 height 22
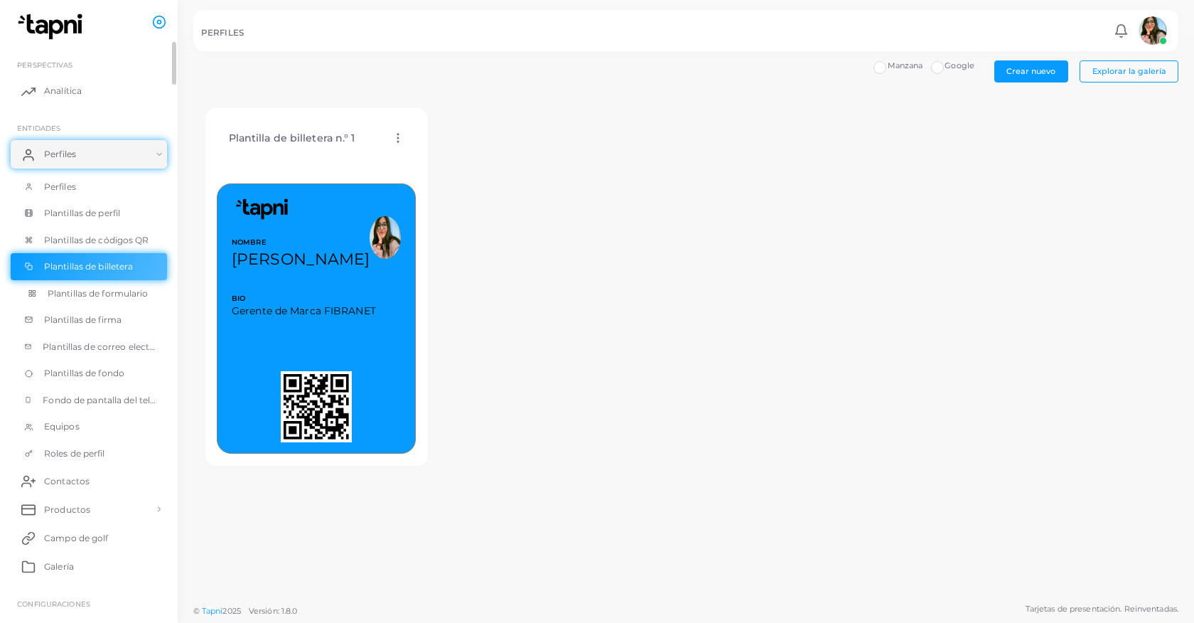
click at [84, 291] on font "Plantillas de formulario" at bounding box center [98, 293] width 101 height 11
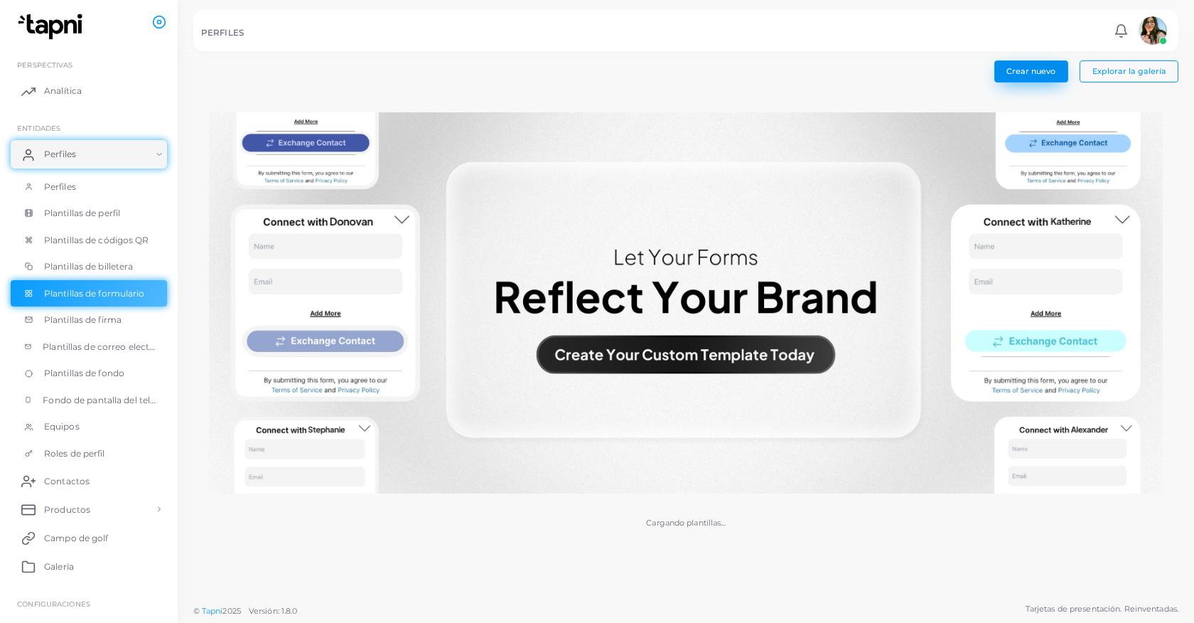
click at [1036, 73] on font "Crear nuevo" at bounding box center [1031, 71] width 49 height 10
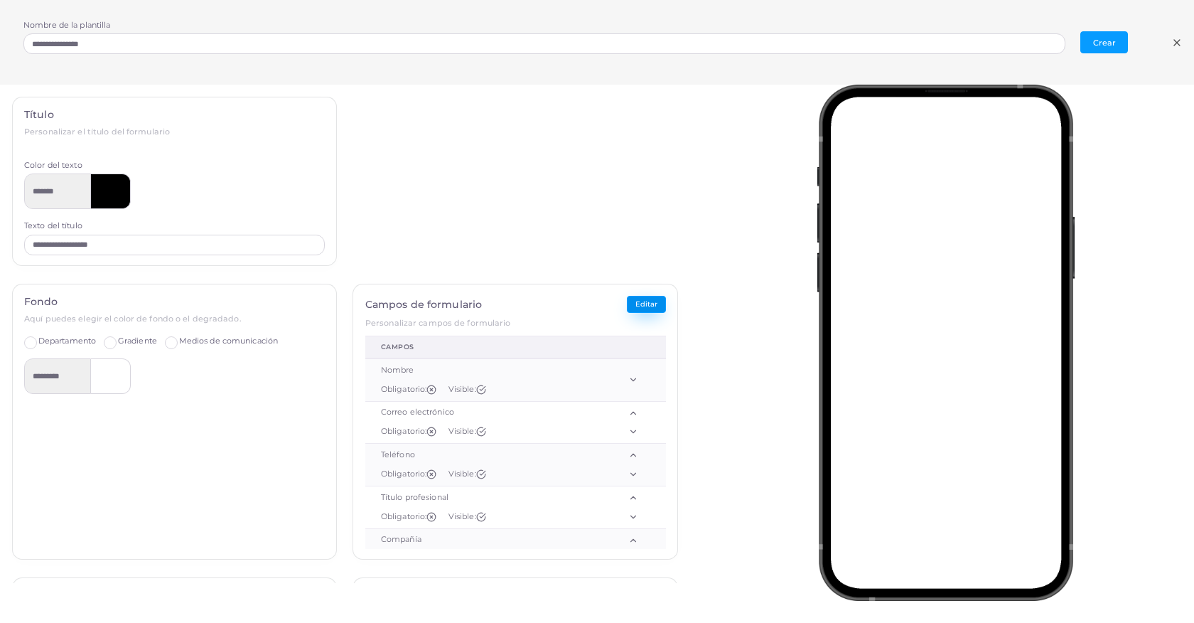
click at [649, 304] on font "Editar" at bounding box center [646, 303] width 22 height 9
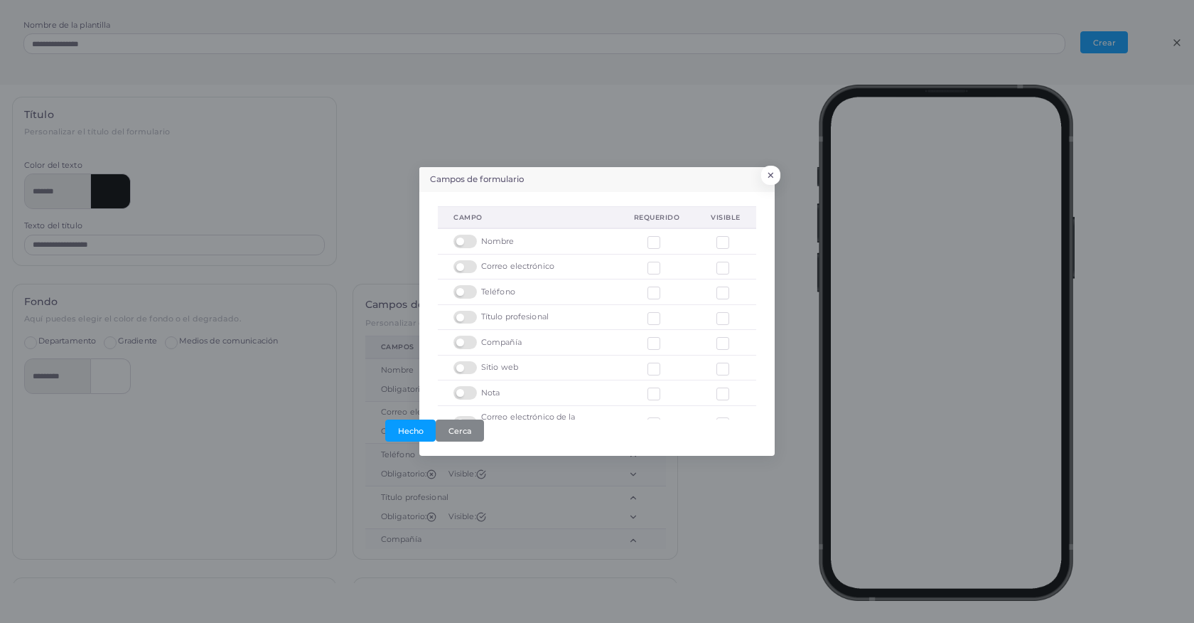
click at [461, 311] on label at bounding box center [468, 311] width 28 height 0
click at [459, 336] on label at bounding box center [468, 336] width 28 height 0
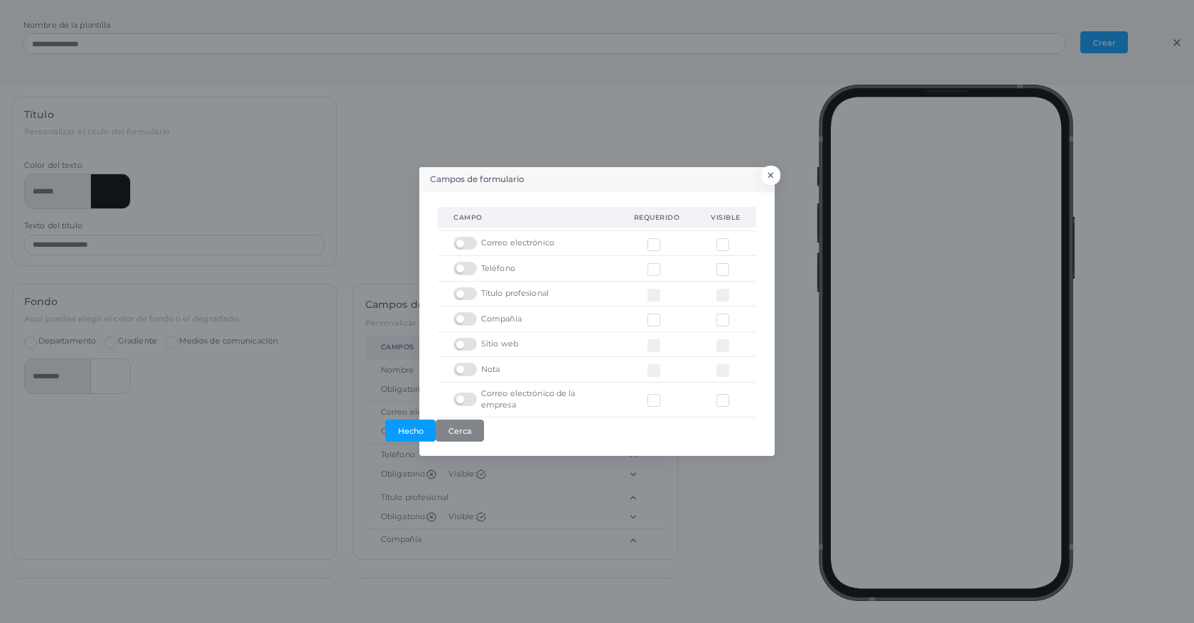
click at [461, 392] on label at bounding box center [468, 392] width 28 height 0
click at [458, 392] on label at bounding box center [468, 392] width 28 height 0
click at [665, 237] on label at bounding box center [665, 237] width 0 height 0
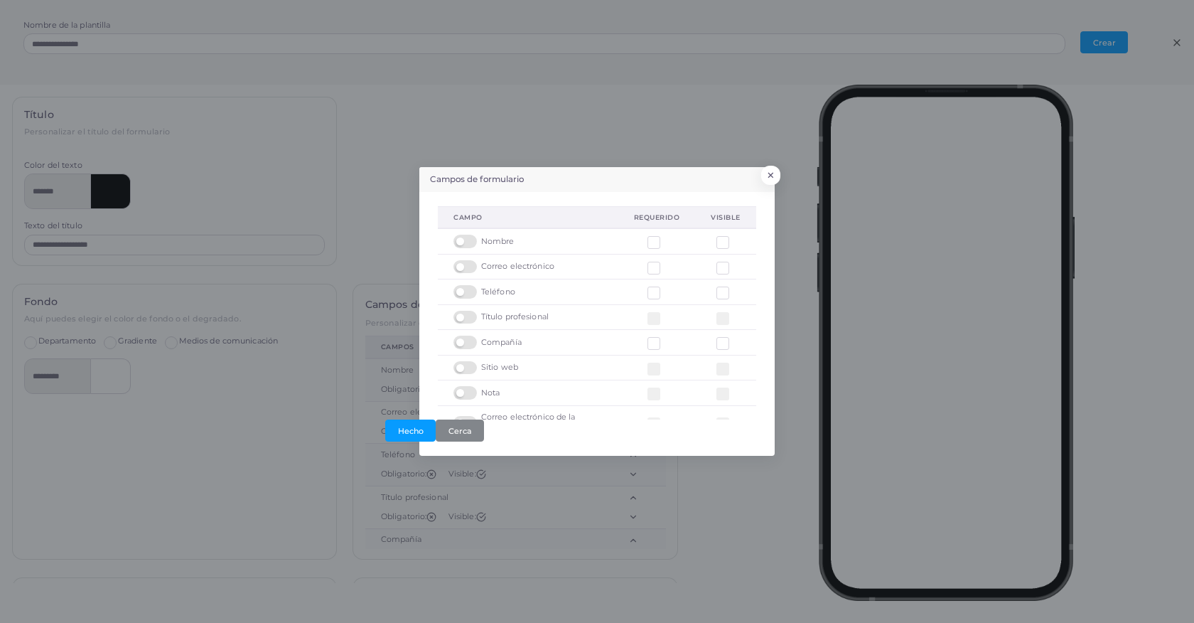
click at [665, 262] on label at bounding box center [665, 262] width 0 height 0
click at [665, 288] on label at bounding box center [665, 288] width 0 height 0
click at [665, 338] on label at bounding box center [665, 338] width 0 height 0
click at [396, 426] on button "Hecho" at bounding box center [410, 430] width 50 height 22
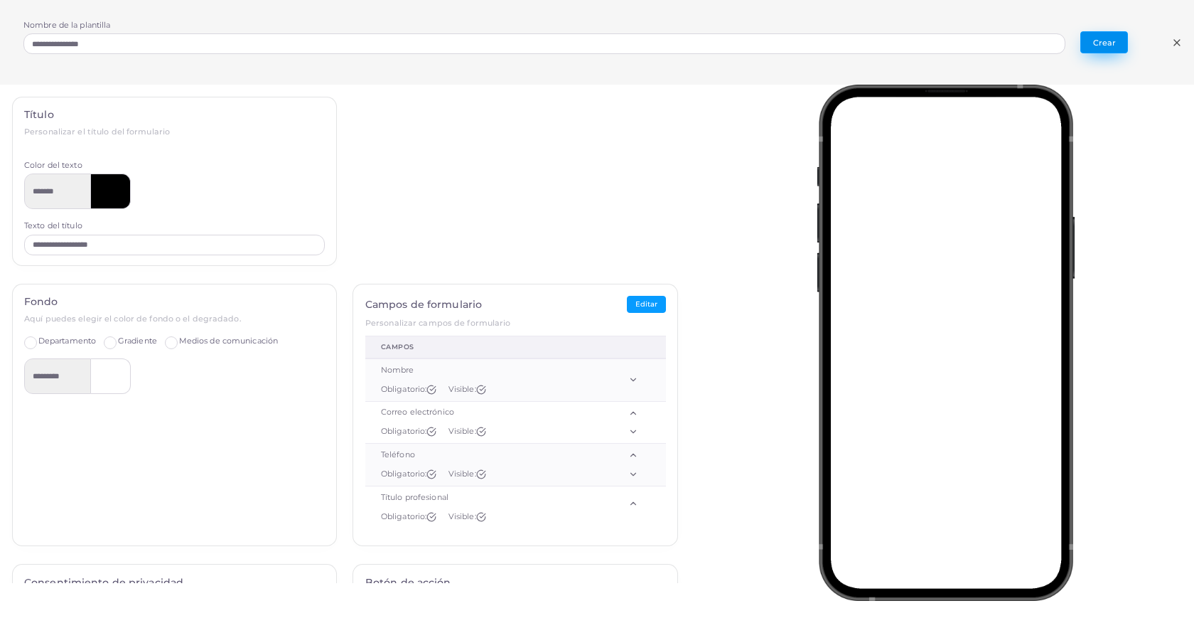
click at [1103, 43] on font "Crear" at bounding box center [1104, 43] width 23 height 10
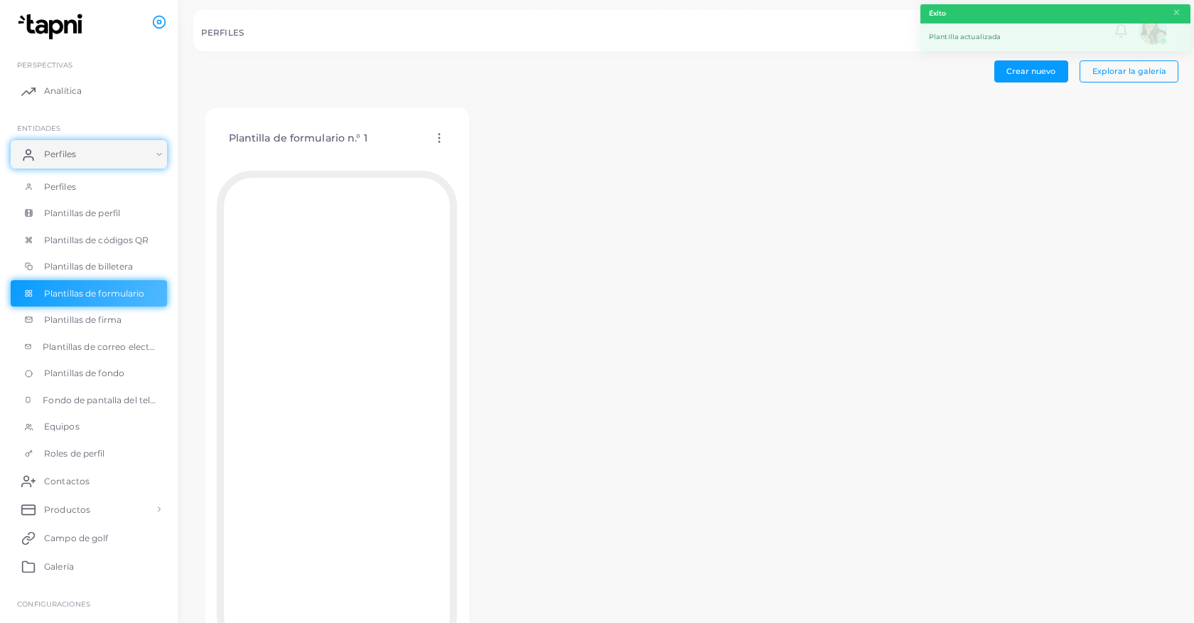
click at [442, 139] on icon at bounding box center [439, 138] width 13 height 13
click at [459, 171] on icon at bounding box center [460, 176] width 11 height 11
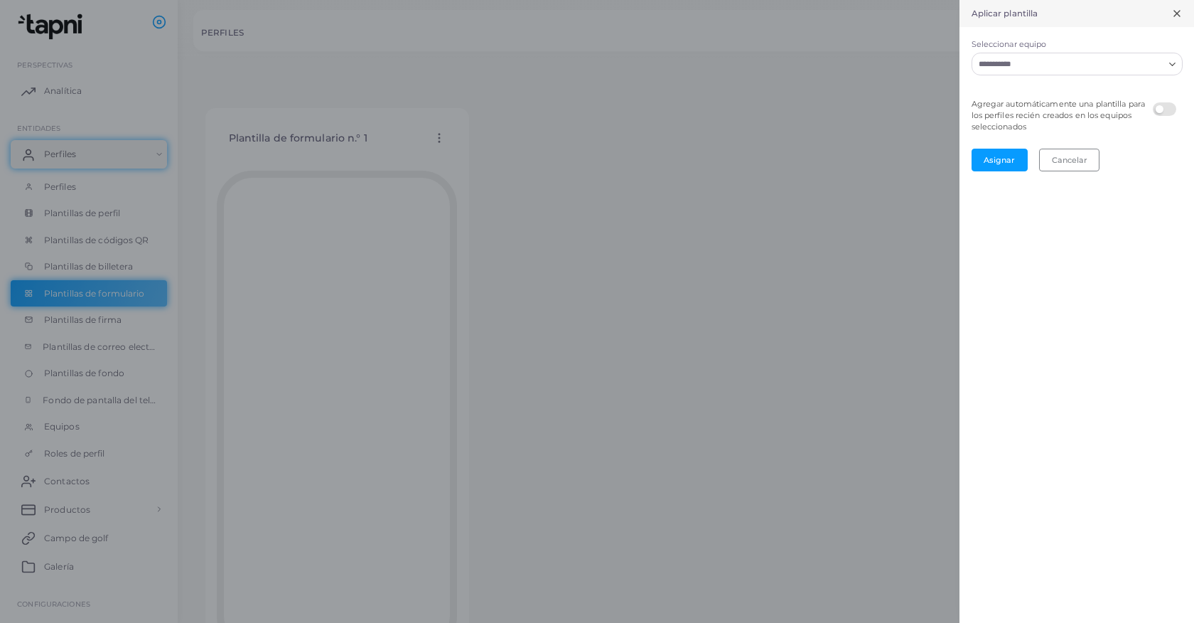
click at [989, 73] on div "Loading..." at bounding box center [1077, 64] width 211 height 23
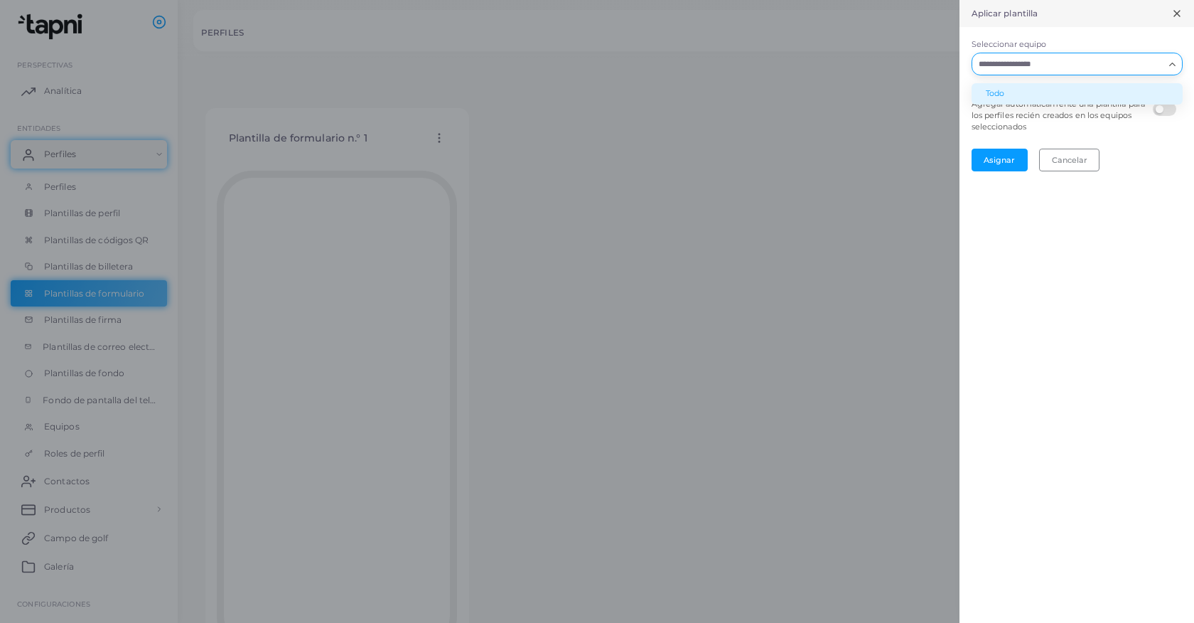
click at [989, 90] on font "Todo" at bounding box center [995, 93] width 18 height 10
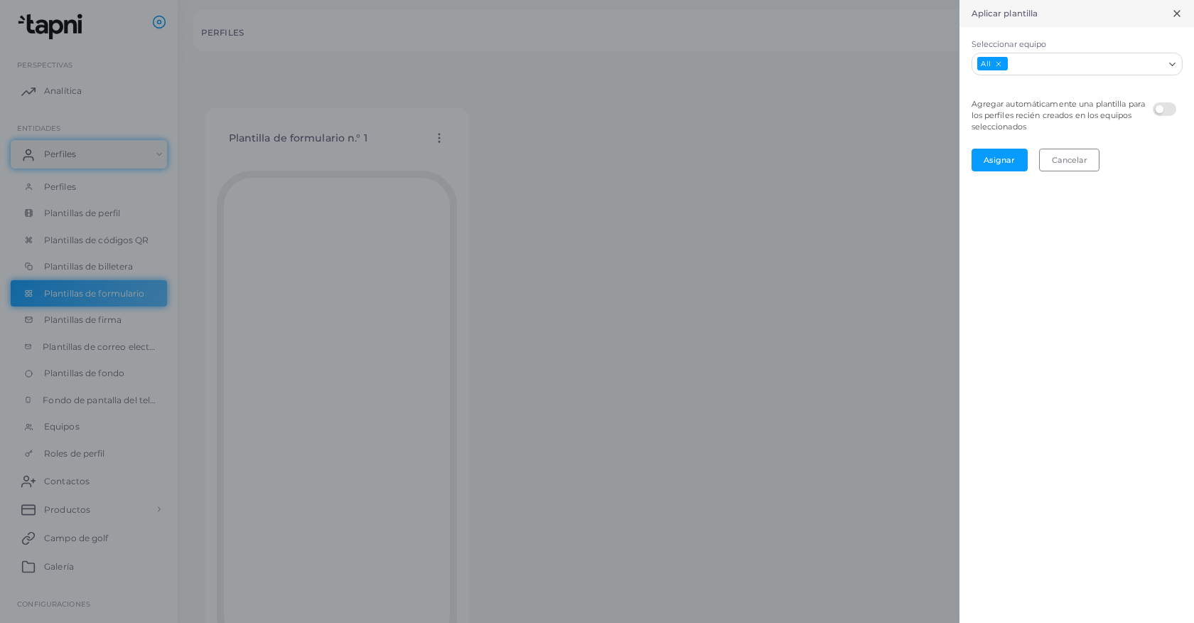
click at [1169, 102] on label at bounding box center [1167, 102] width 28 height 0
click at [1005, 160] on font "Asignar" at bounding box center [999, 160] width 31 height 10
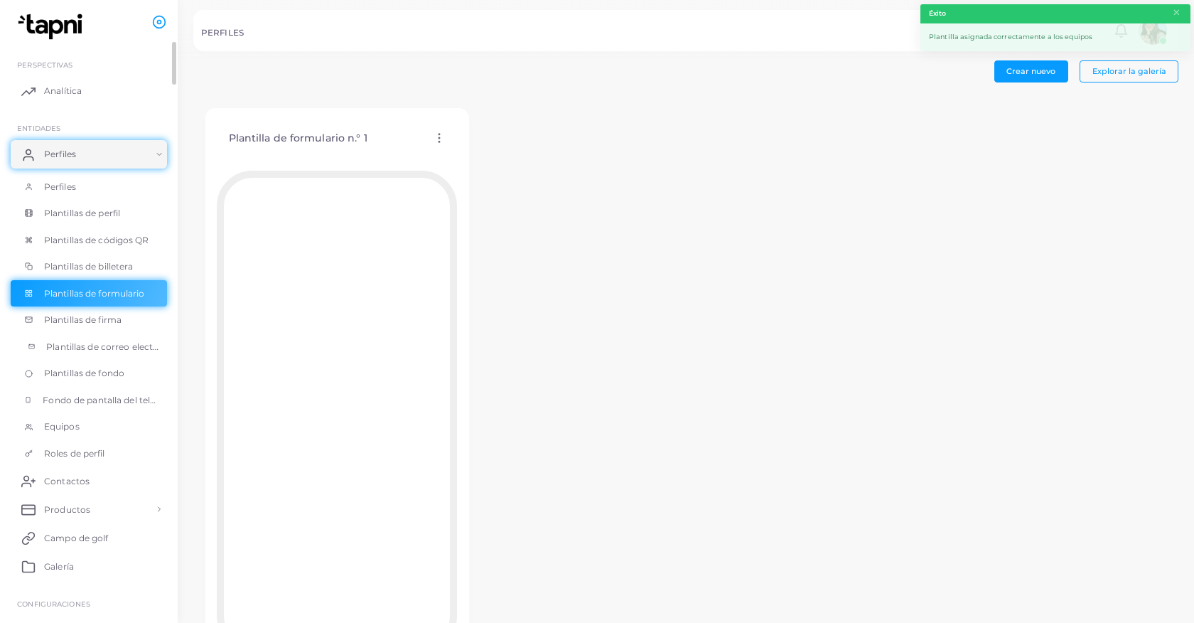
click at [92, 349] on font "Plantillas de correo electrónico" at bounding box center [113, 346] width 135 height 11
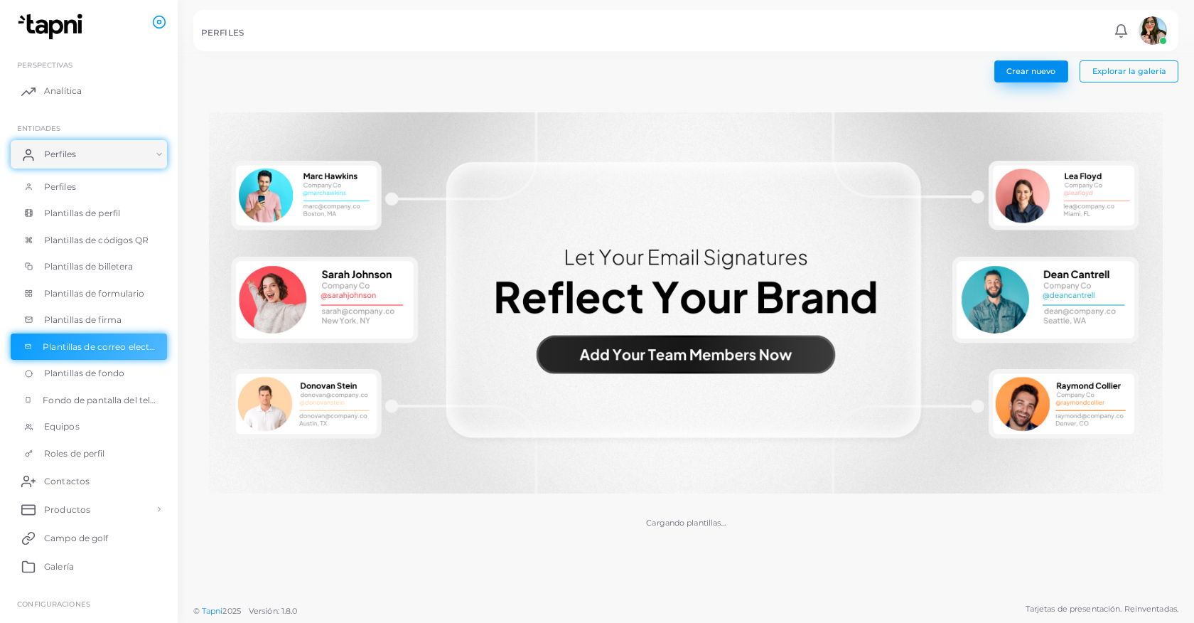
click at [1038, 73] on font "Crear nuevo" at bounding box center [1031, 71] width 49 height 10
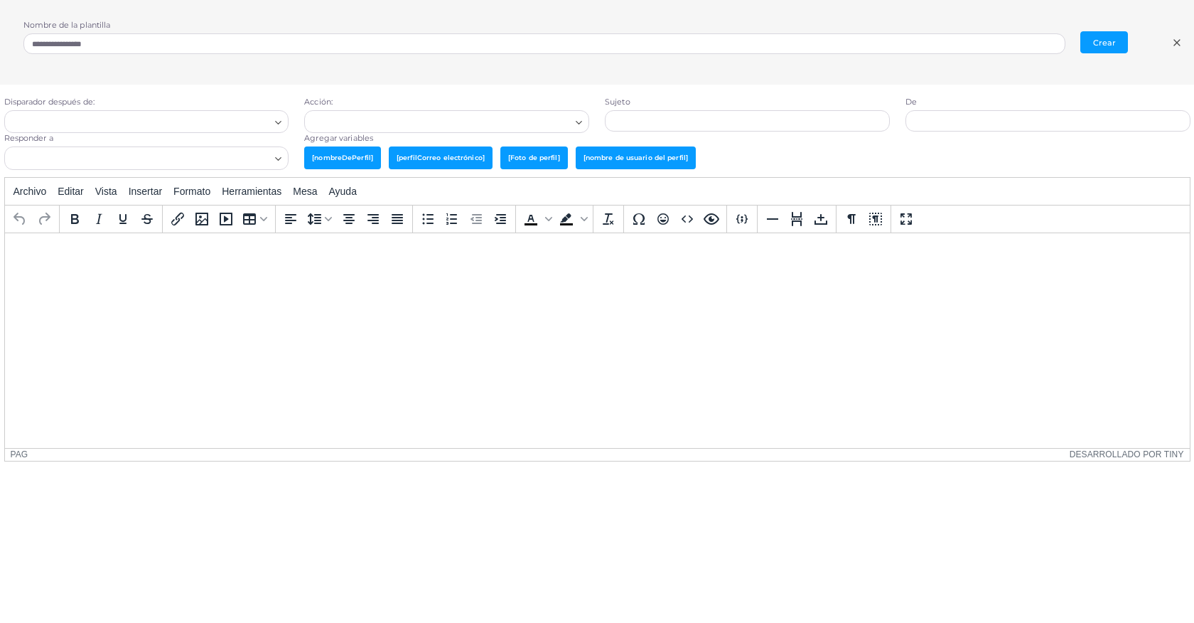
click at [133, 117] on input "Buscar opción" at bounding box center [140, 122] width 259 height 16
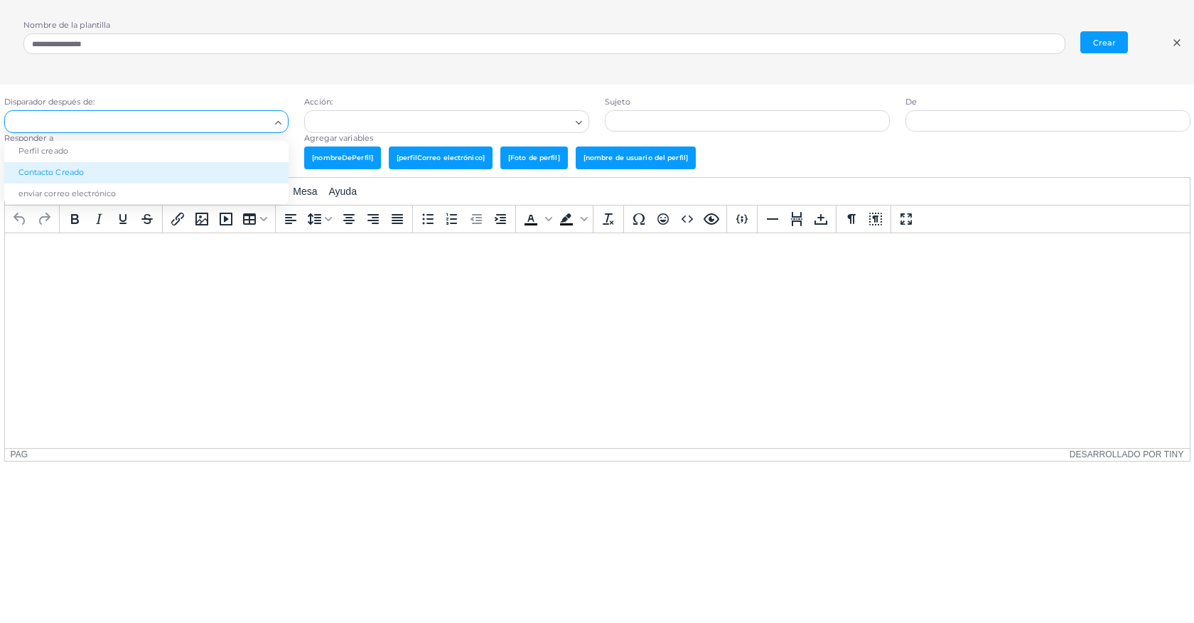
click at [106, 168] on li "Contacto Creado" at bounding box center [146, 172] width 285 height 21
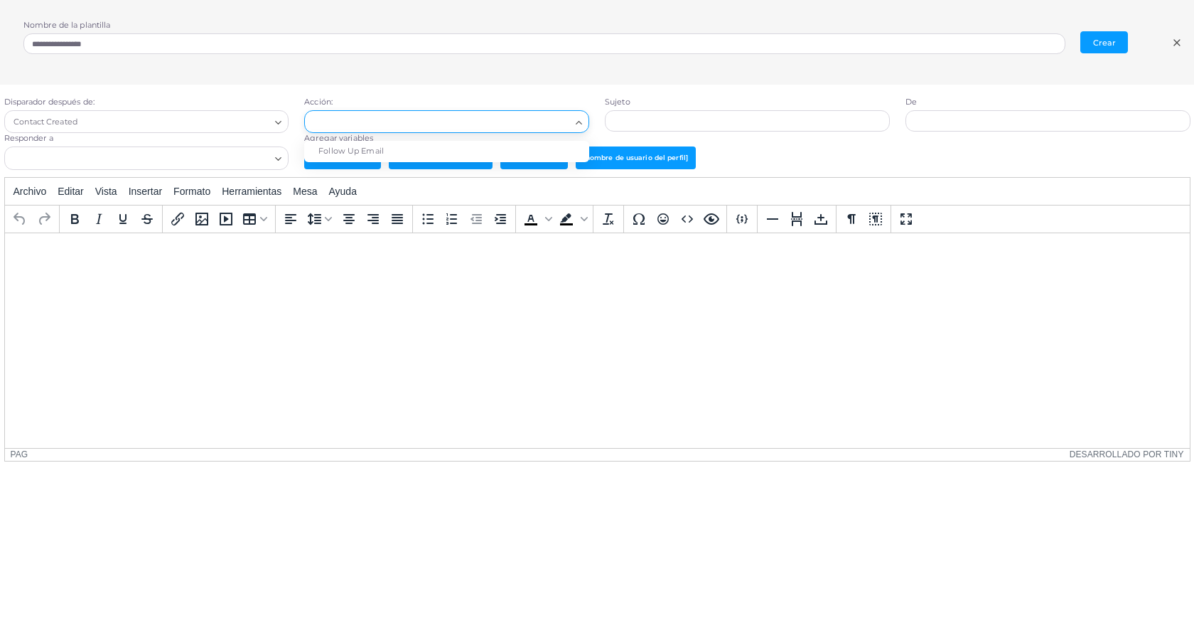
click at [336, 119] on input "Buscar opción" at bounding box center [440, 122] width 259 height 16
click at [348, 153] on font "Correo electrónico de seguimiento" at bounding box center [387, 151] width 139 height 10
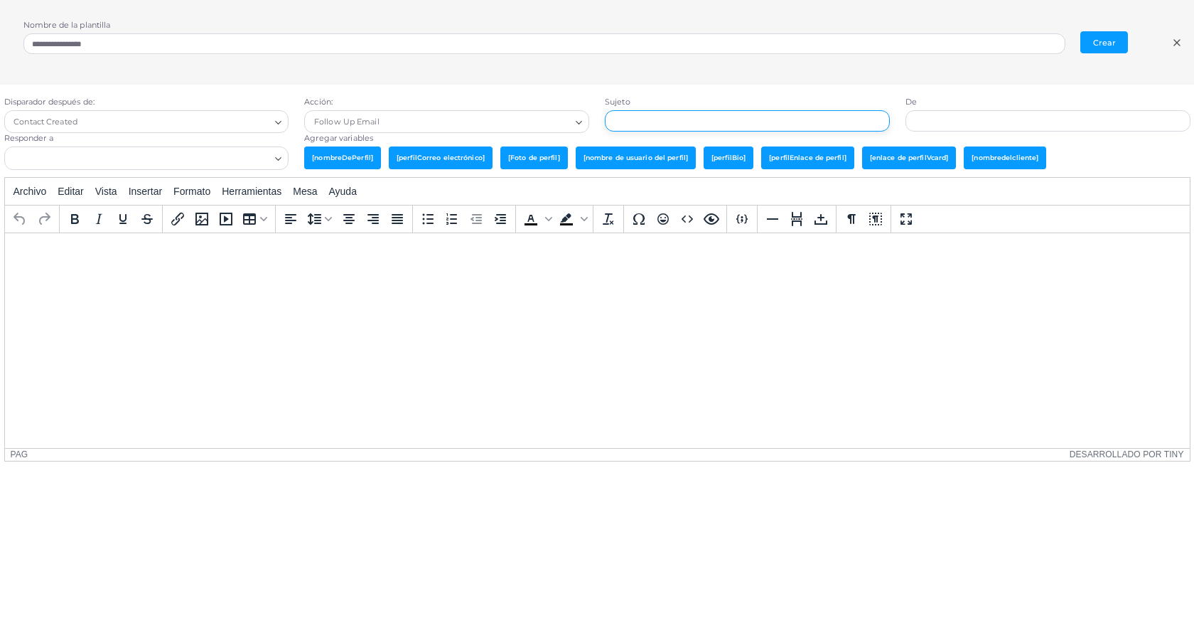
click at [736, 119] on input "text" at bounding box center [747, 120] width 285 height 21
click at [928, 127] on input "text" at bounding box center [1048, 120] width 285 height 21
type input "********"
click at [216, 158] on input "Buscar opción" at bounding box center [138, 159] width 264 height 16
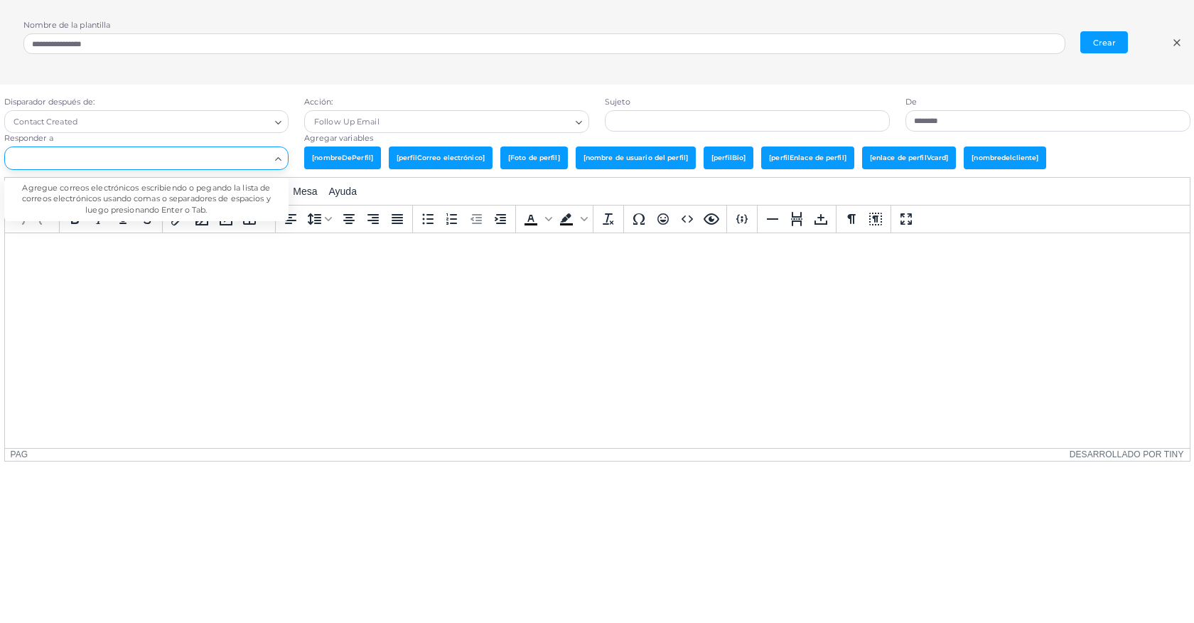
type input "*"
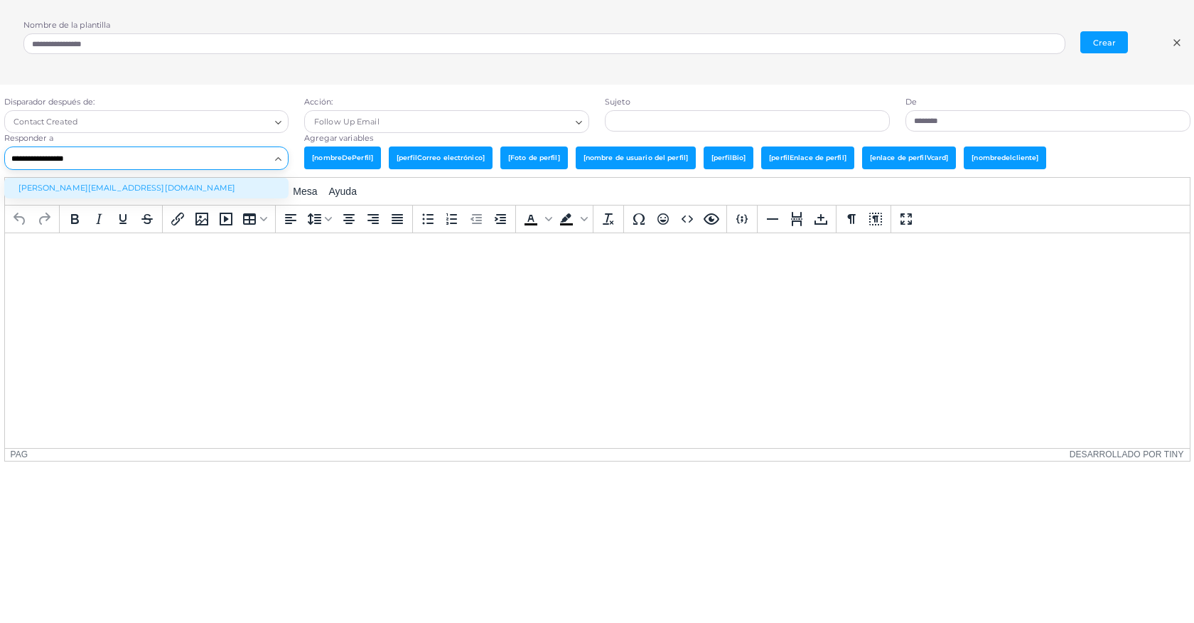
click at [198, 189] on li "[PERSON_NAME][EMAIL_ADDRESS][DOMAIN_NAME]" at bounding box center [146, 188] width 285 height 21
type input "**********"
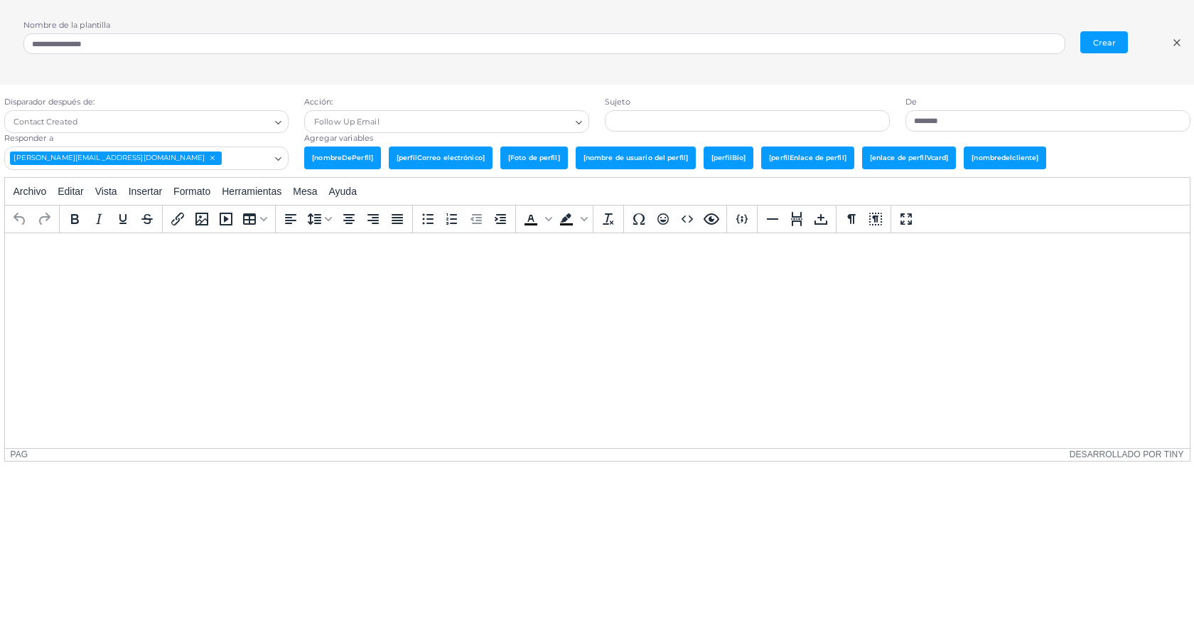
click at [1019, 162] on span "[nombredelcliente]" at bounding box center [1005, 157] width 82 height 22
click at [343, 163] on span "[nombreDePerfil]" at bounding box center [342, 157] width 77 height 22
click at [1095, 44] on font "Crear" at bounding box center [1104, 43] width 23 height 10
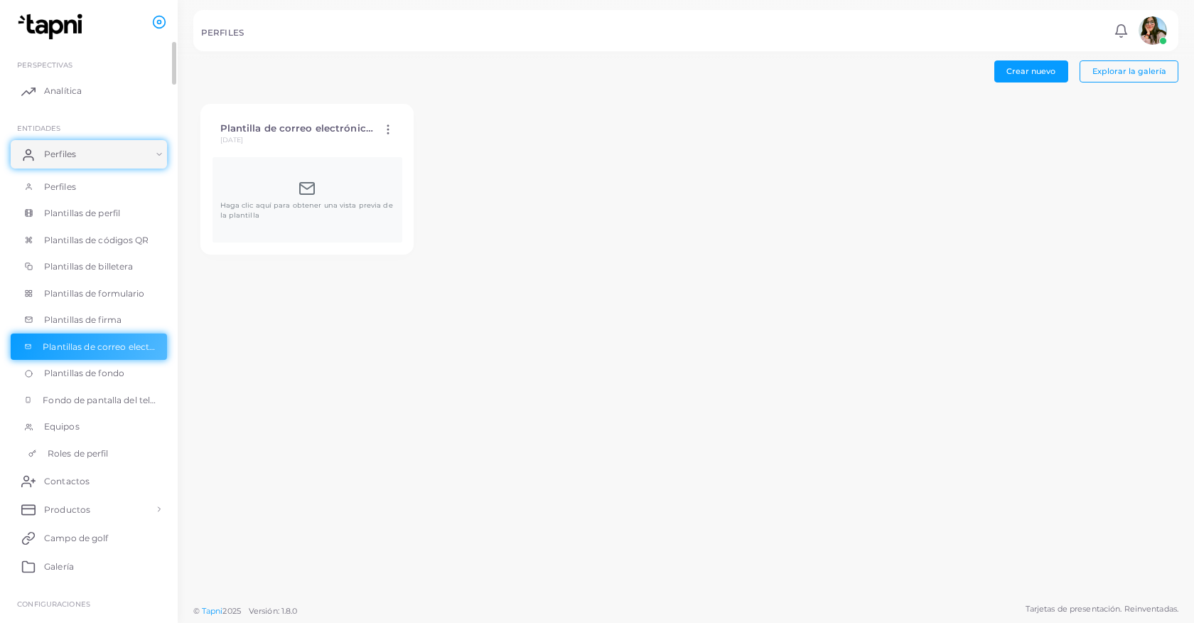
click at [49, 454] on font "Roles de perfil" at bounding box center [78, 453] width 61 height 11
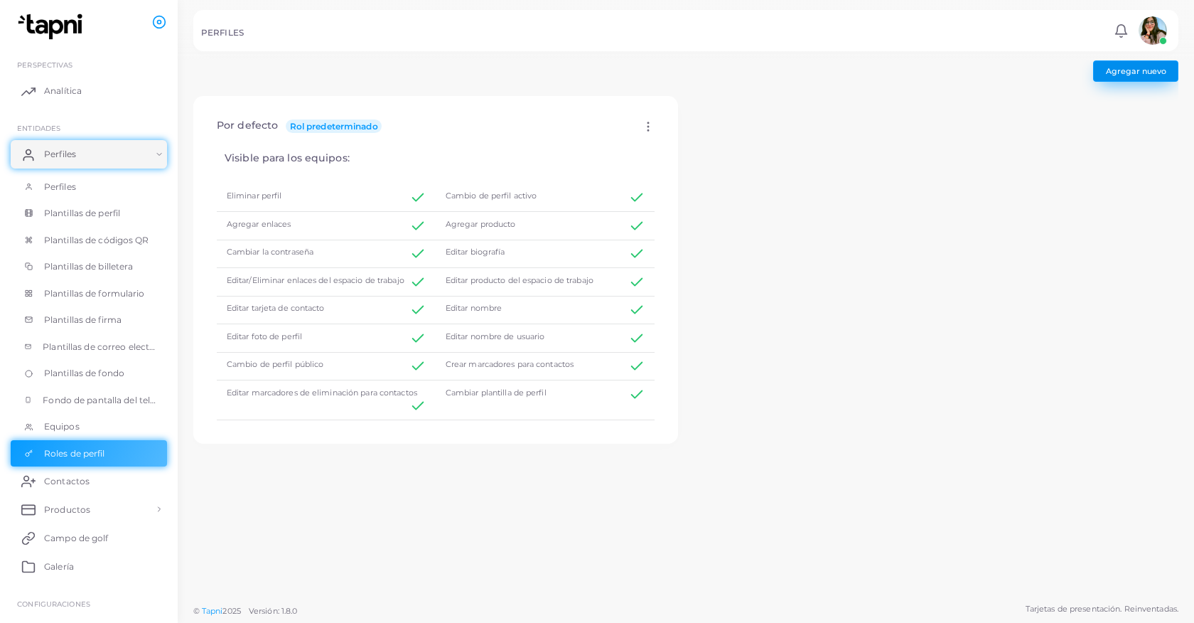
click at [1130, 68] on font "Agregar nuevo" at bounding box center [1136, 71] width 60 height 10
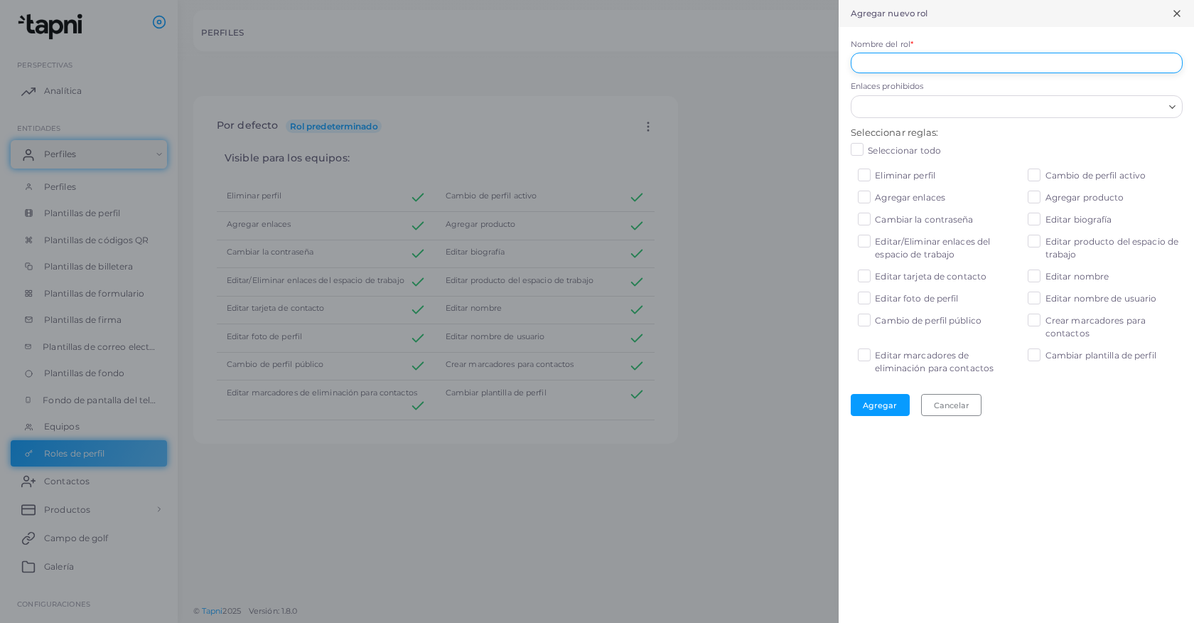
click at [1130, 68] on input "Nombre del rol *" at bounding box center [1017, 63] width 332 height 21
type input "*"
type input "********"
click at [1134, 104] on input "Enlaces prohibidos" at bounding box center [1008, 107] width 311 height 16
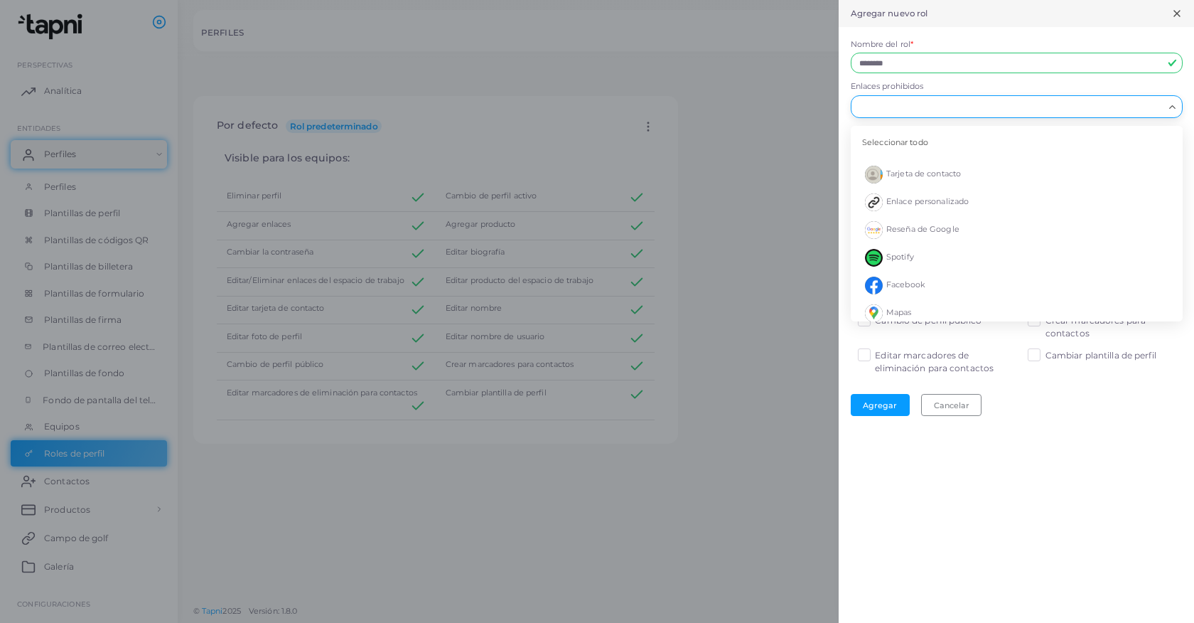
click at [985, 102] on input "Enlaces prohibidos" at bounding box center [1008, 107] width 311 height 16
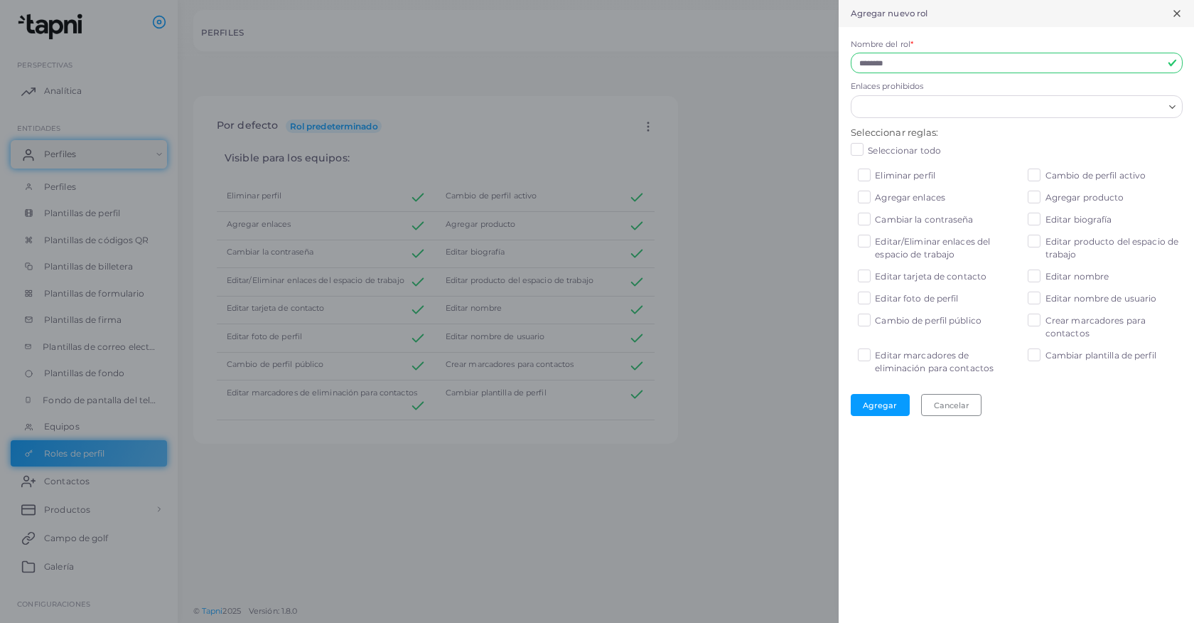
click at [856, 506] on div "Agregar nuevo rol Nombre del rol * ******** El campo Nombre del rol es obligato…" at bounding box center [1016, 311] width 355 height 623
click at [875, 358] on label "Editar marcadores de eliminación para contactos" at bounding box center [943, 362] width 137 height 26
click at [1046, 319] on label "Crear marcadores para contactos" at bounding box center [1114, 327] width 137 height 26
click at [886, 400] on font "Agregar" at bounding box center [880, 405] width 34 height 10
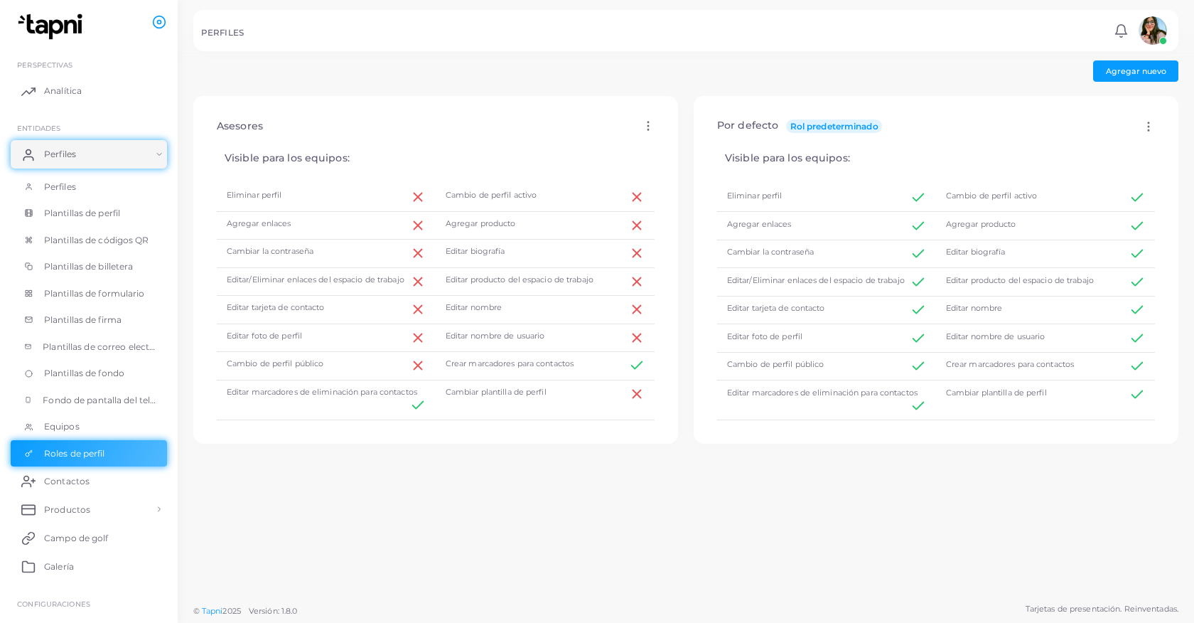
click at [1149, 127] on icon at bounding box center [1148, 126] width 13 height 13
click at [646, 126] on icon at bounding box center [648, 125] width 13 height 13
click at [674, 183] on link "Aplicar" at bounding box center [701, 181] width 109 height 19
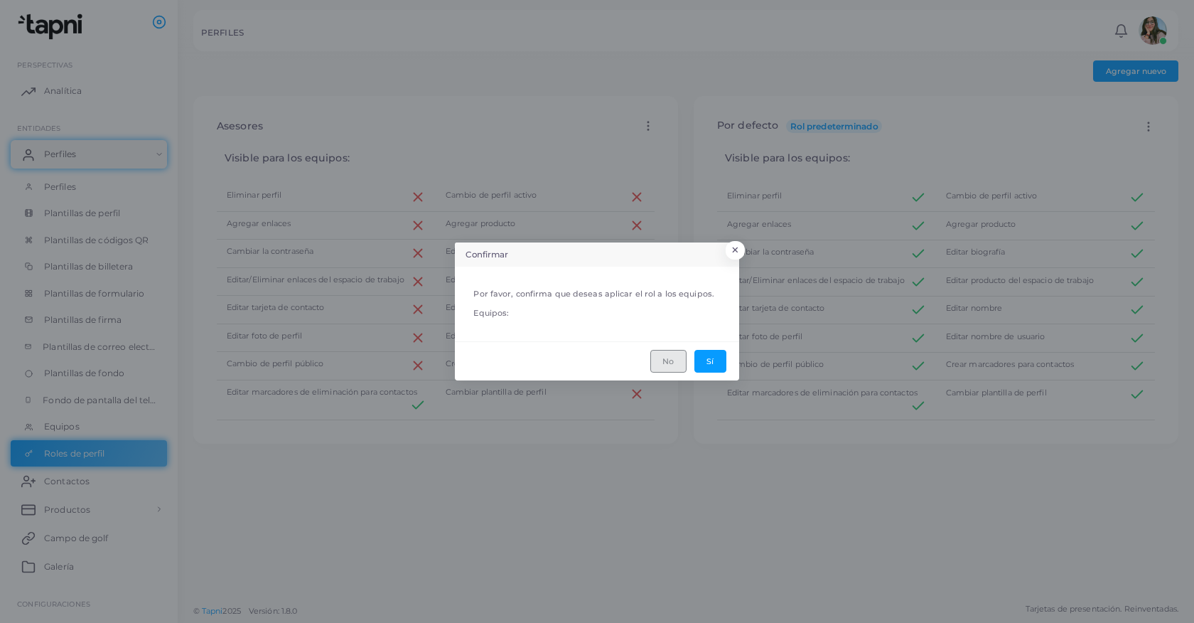
click at [665, 370] on button "No" at bounding box center [668, 361] width 36 height 22
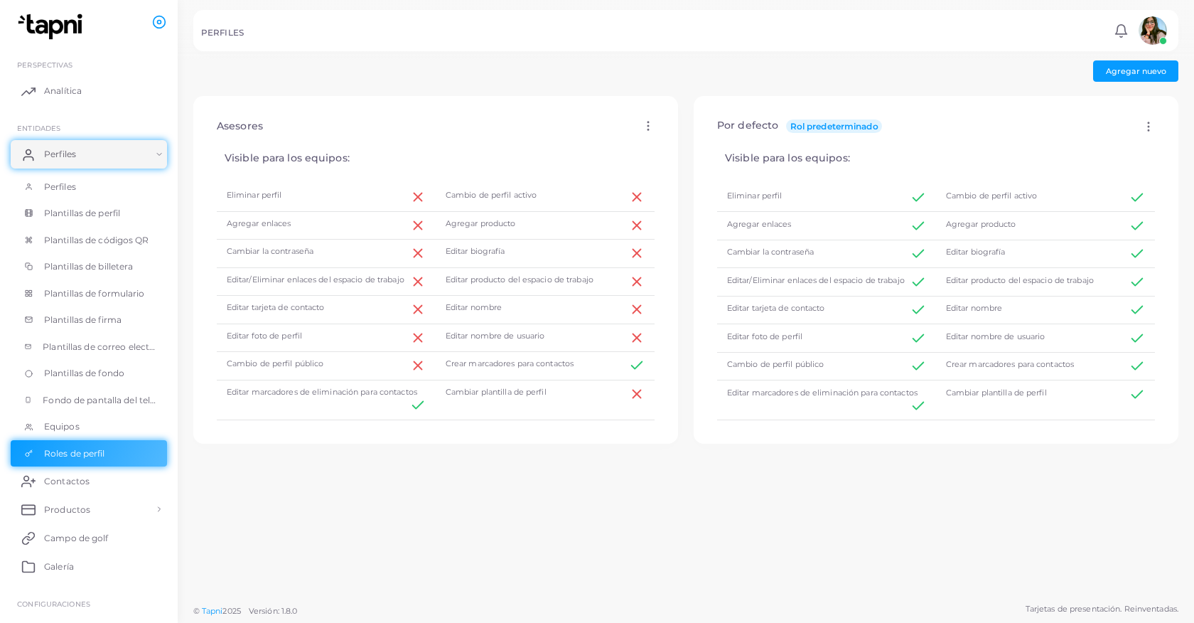
click at [645, 121] on icon at bounding box center [648, 125] width 13 height 13
click at [672, 151] on link "Asignar al equipo" at bounding box center [699, 157] width 109 height 19
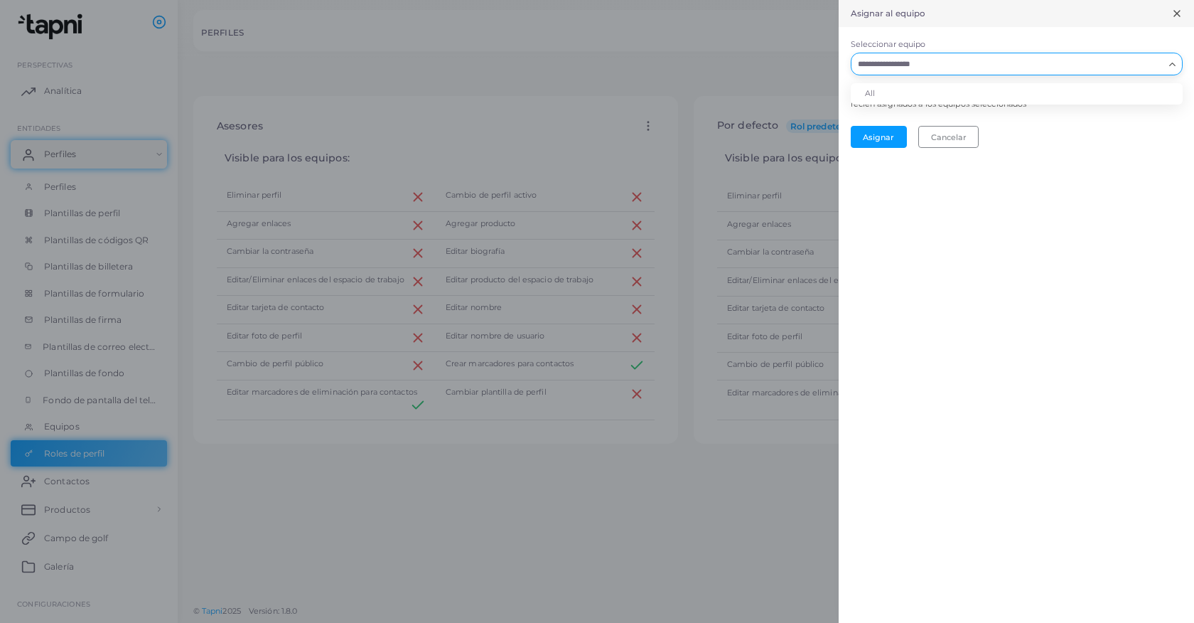
click at [1114, 72] on div "Cargando..." at bounding box center [1017, 64] width 332 height 23
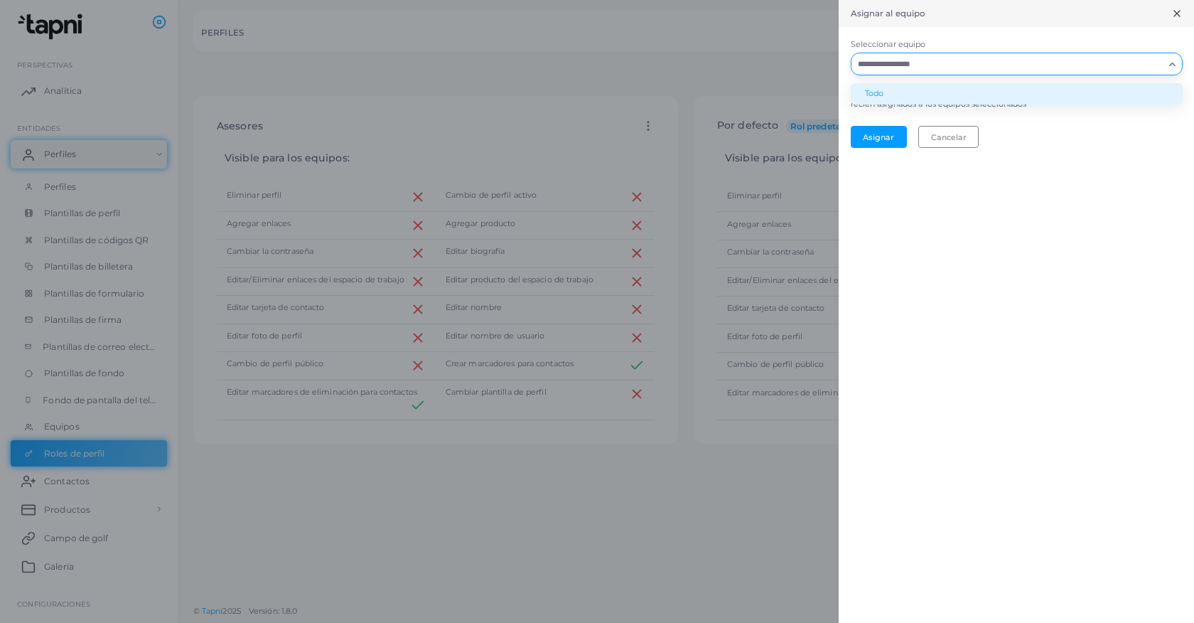
click at [933, 90] on li "Todo" at bounding box center [1017, 93] width 332 height 21
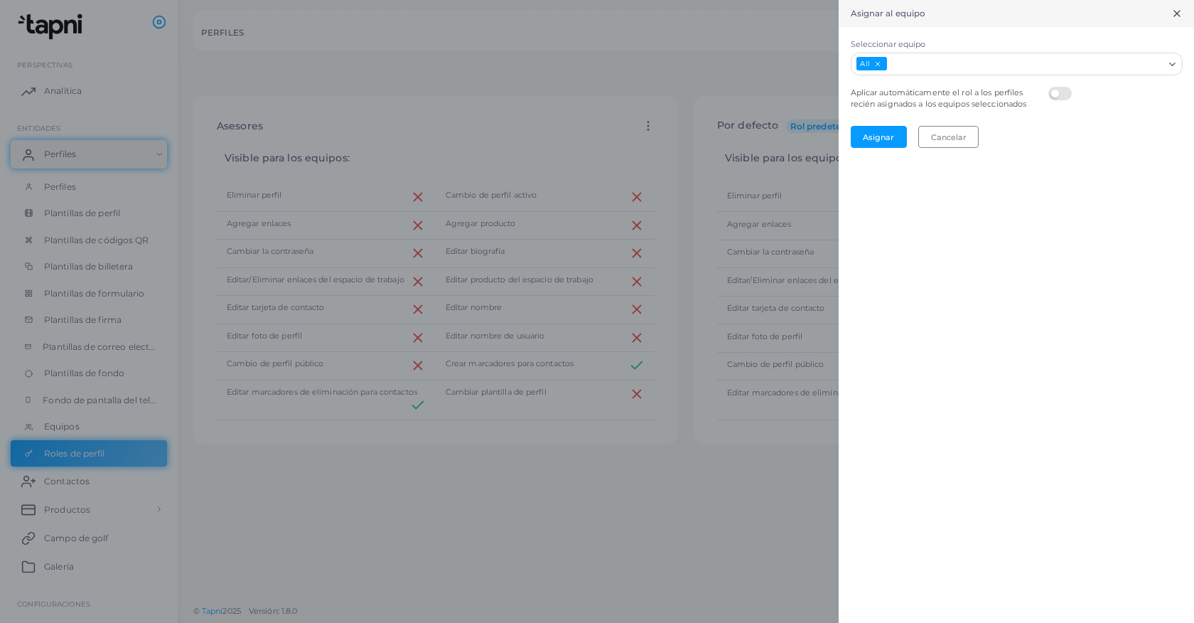
click at [1064, 87] on label at bounding box center [1062, 87] width 28 height 0
click at [880, 137] on font "Asignar" at bounding box center [878, 137] width 31 height 10
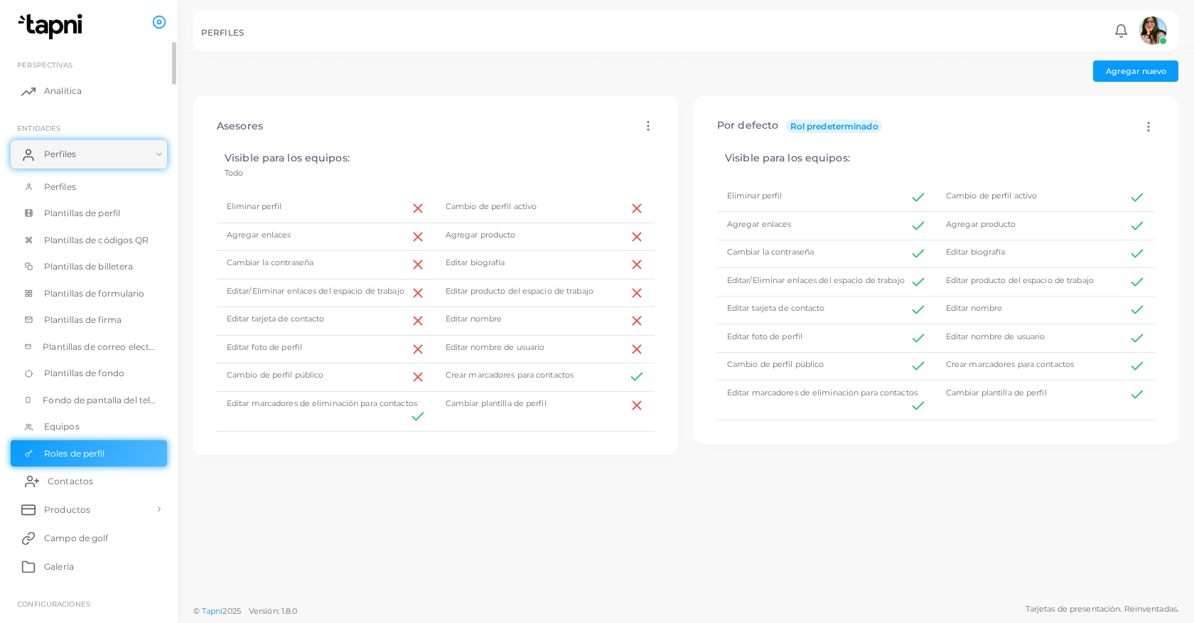
click at [50, 488] on link "Contactos" at bounding box center [89, 480] width 156 height 28
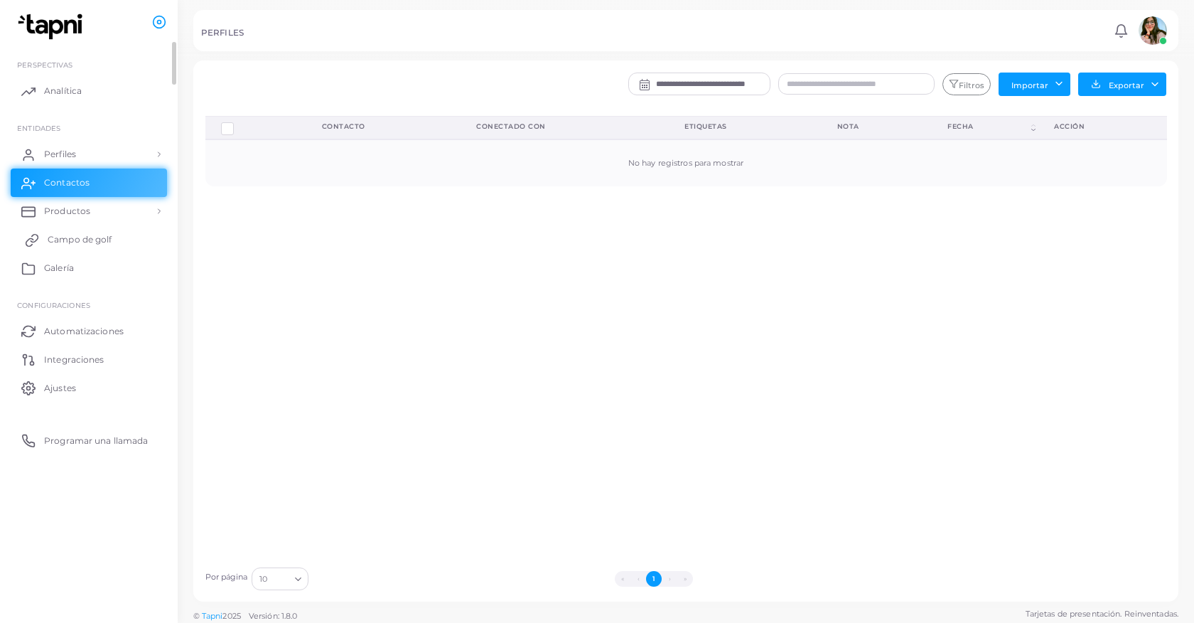
click at [84, 239] on font "Campo de golf" at bounding box center [80, 239] width 64 height 11
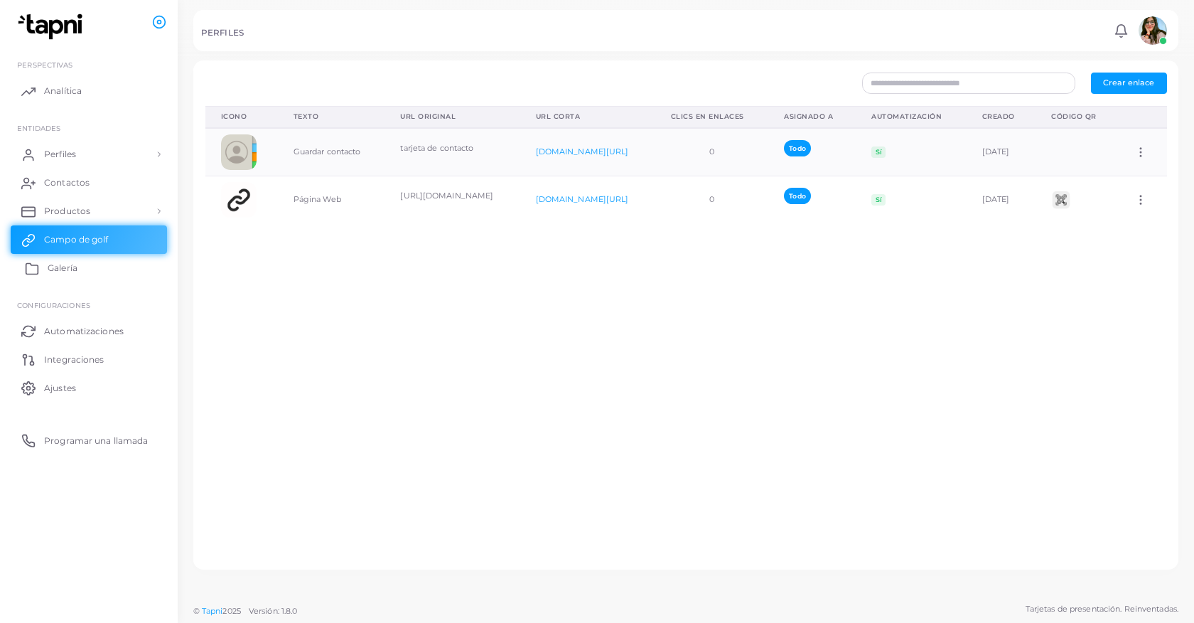
click at [45, 276] on link "Galería" at bounding box center [89, 268] width 156 height 28
